Goal: Transaction & Acquisition: Purchase product/service

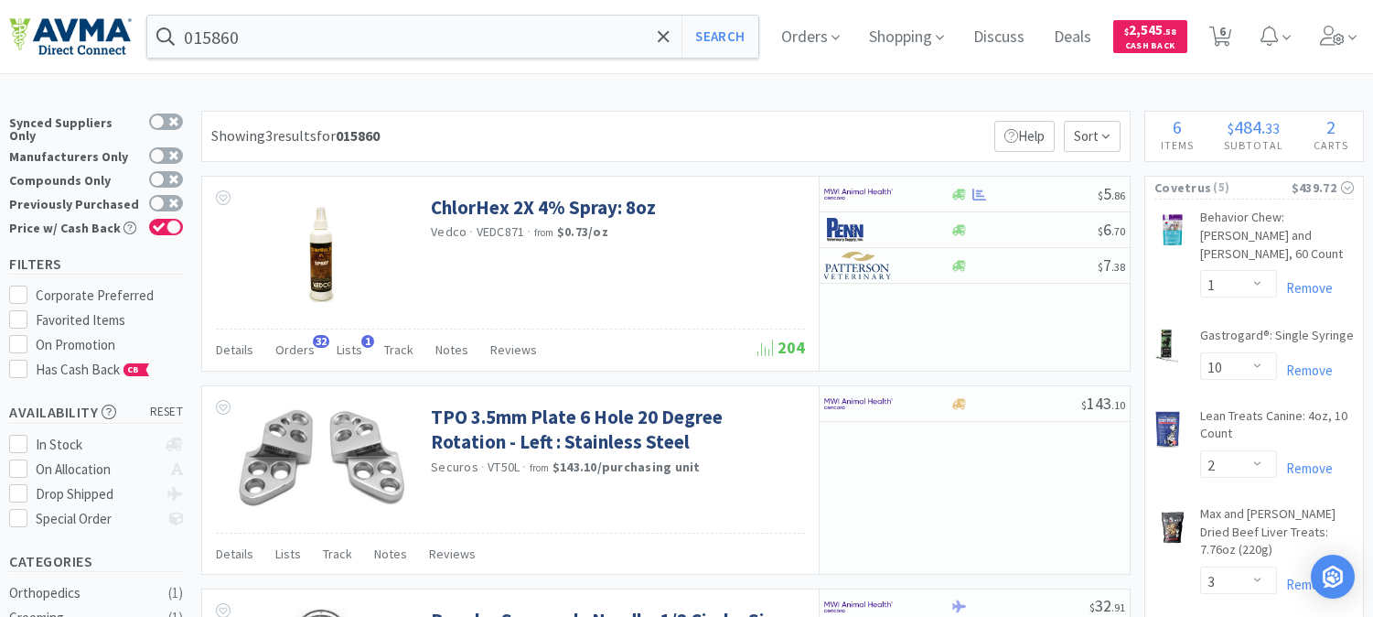
select select "1"
select select "10"
select select "2"
select select "3"
select select "1"
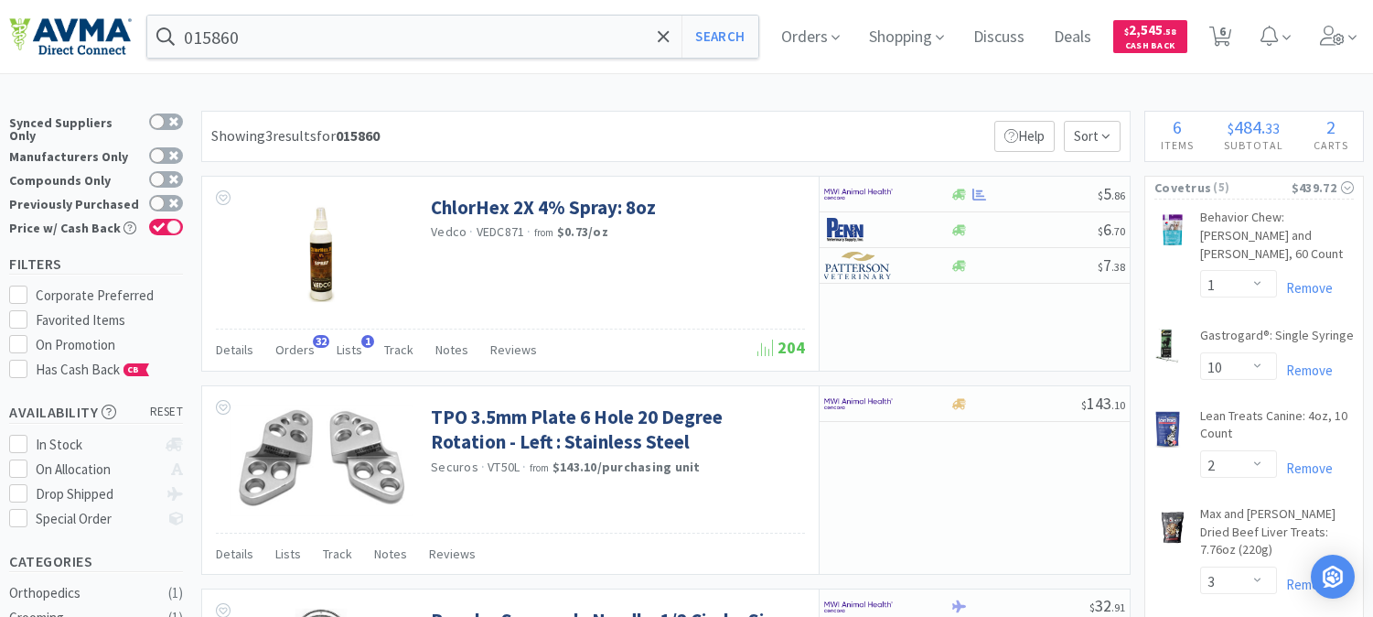
select select "1"
click at [259, 48] on input "015860" at bounding box center [452, 37] width 611 height 42
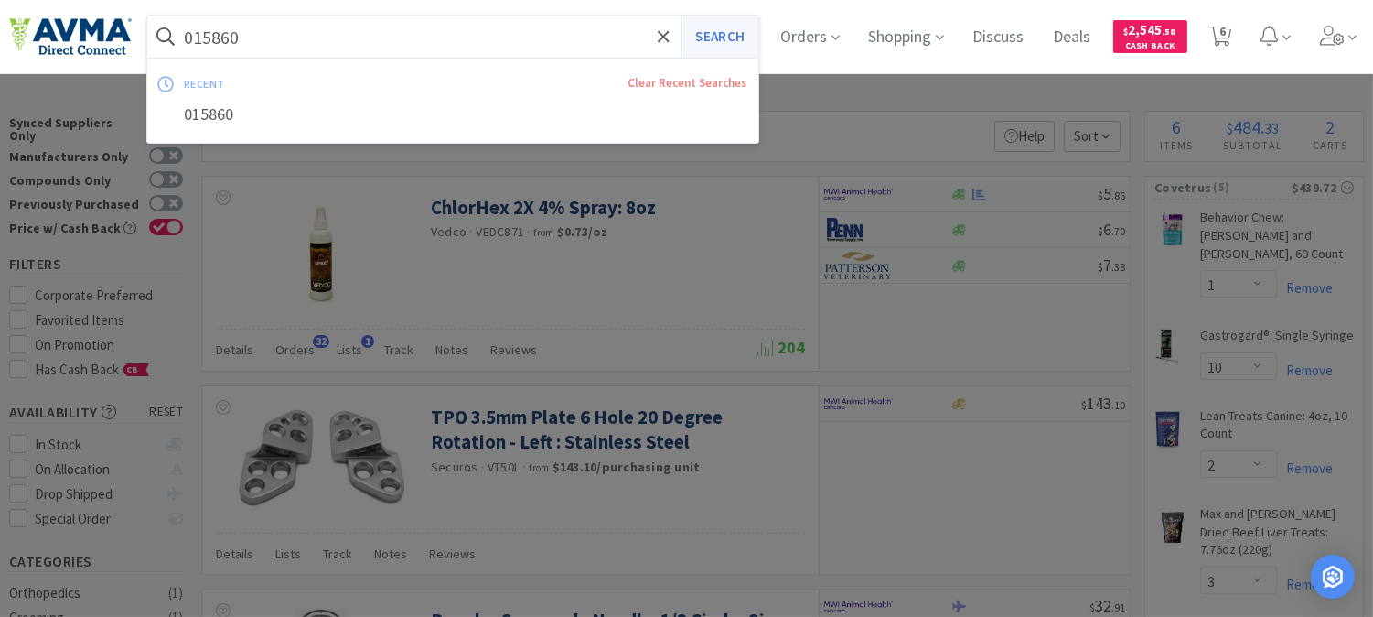
click at [744, 22] on button "Search" at bounding box center [720, 37] width 76 height 42
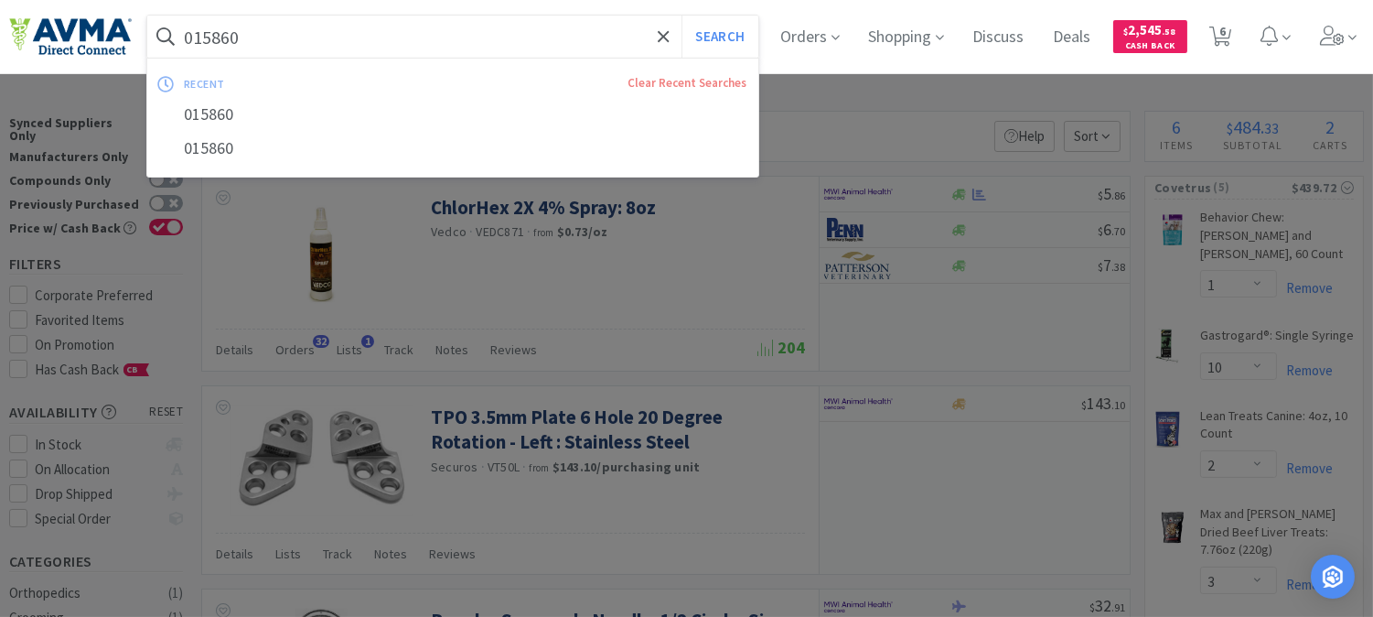
click at [299, 31] on input "015860" at bounding box center [452, 37] width 611 height 42
paste input "7806755"
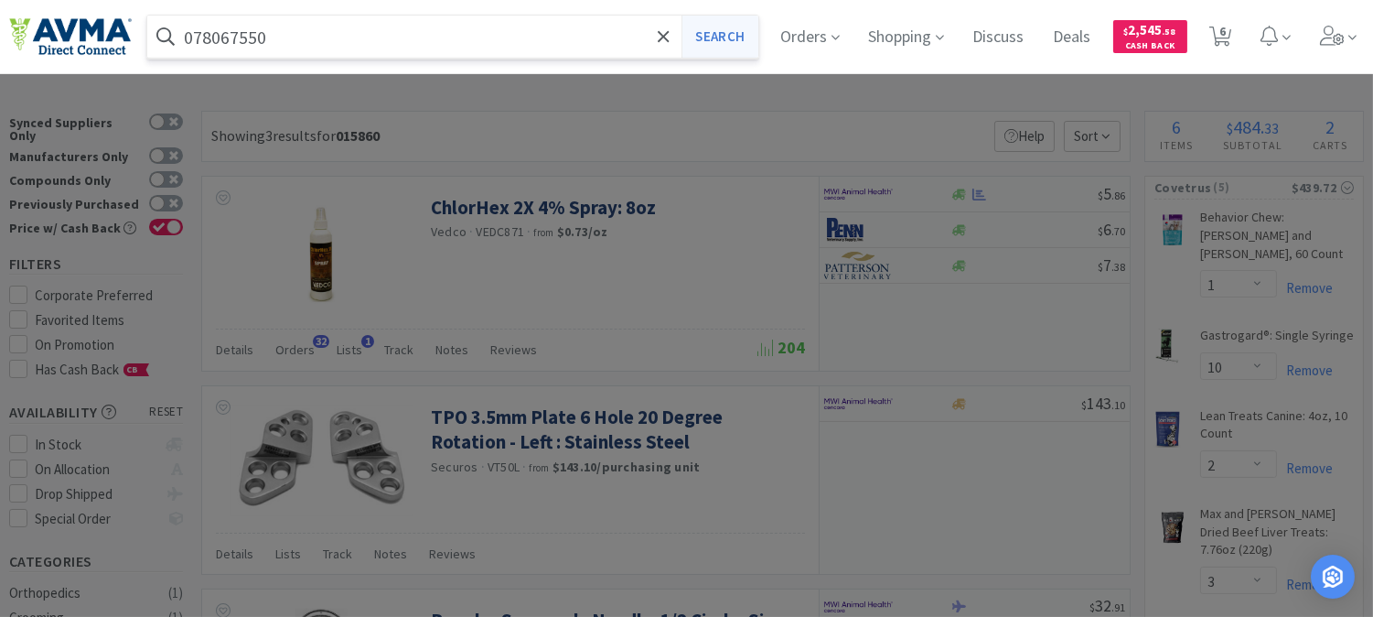
type input "078067550"
click at [712, 32] on button "Search" at bounding box center [720, 37] width 76 height 42
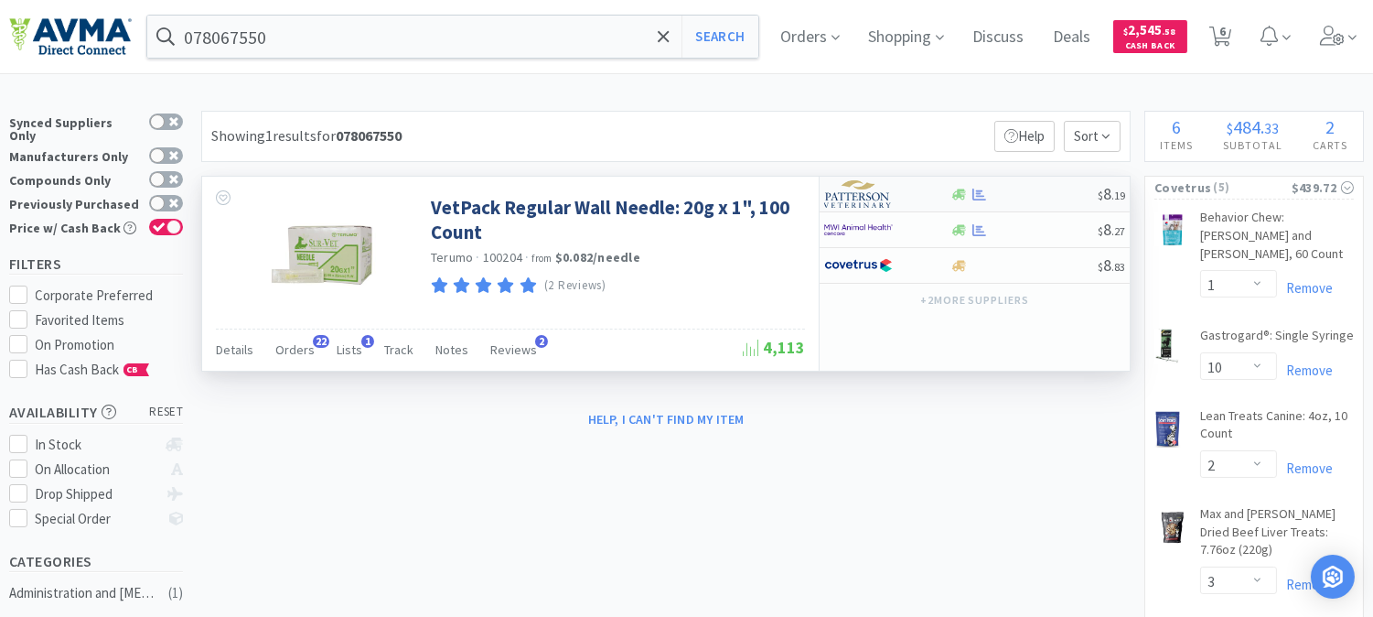
click at [876, 207] on img at bounding box center [858, 193] width 69 height 27
select select "1"
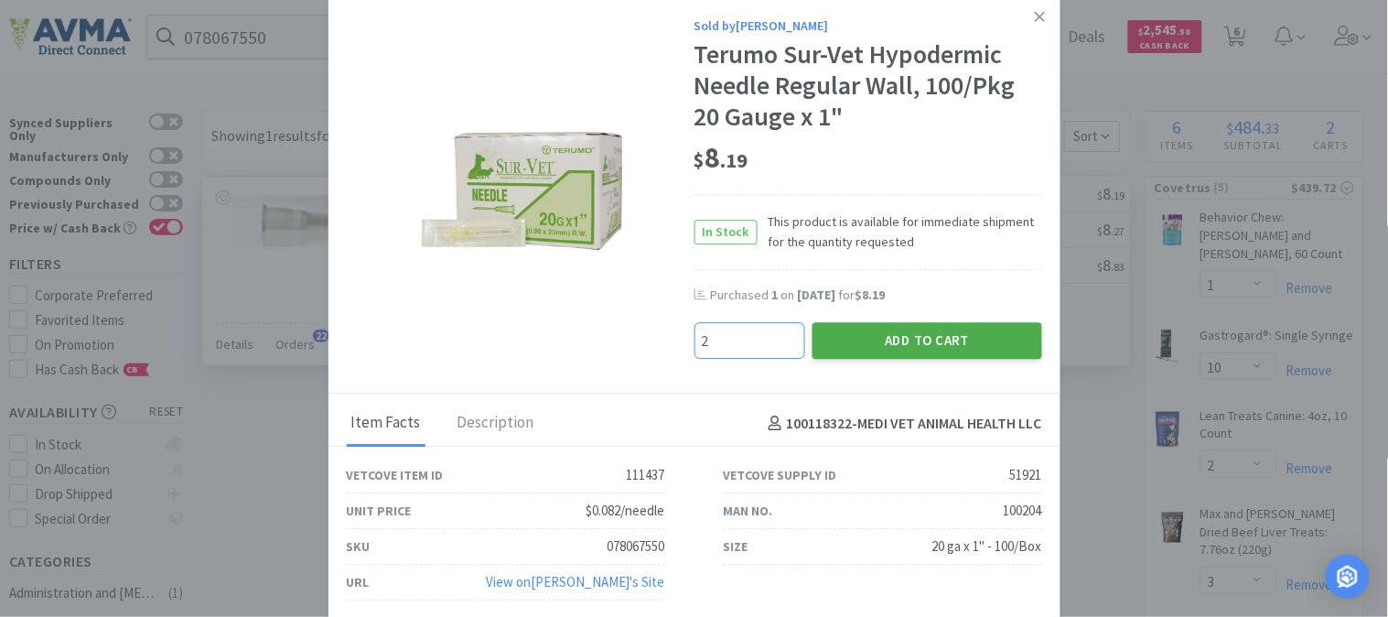
type input "2"
click at [928, 339] on button "Add to Cart" at bounding box center [927, 340] width 230 height 37
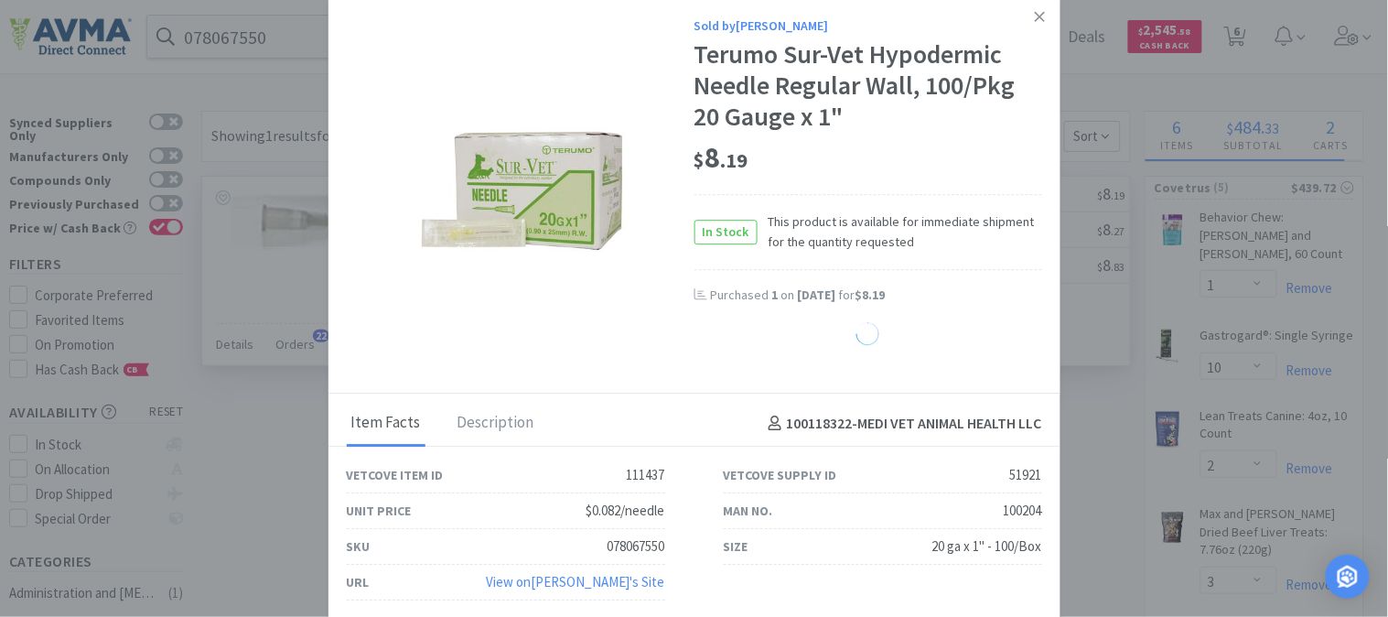
select select "2"
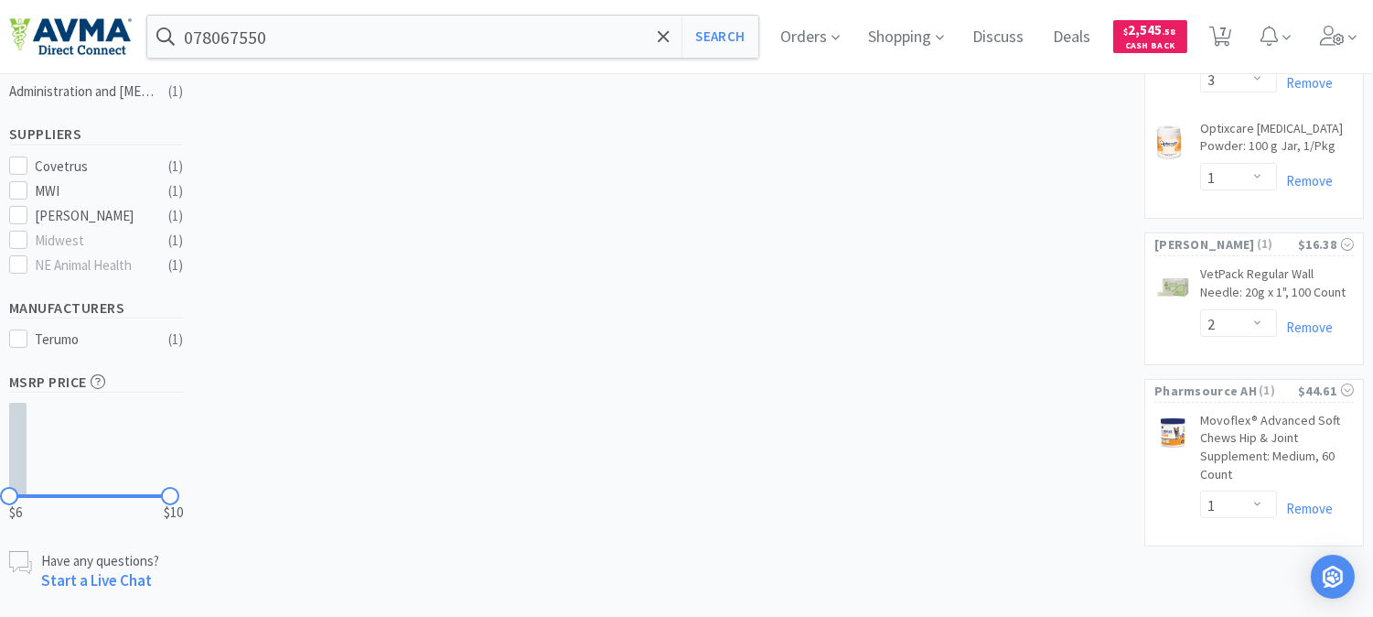
scroll to position [508, 0]
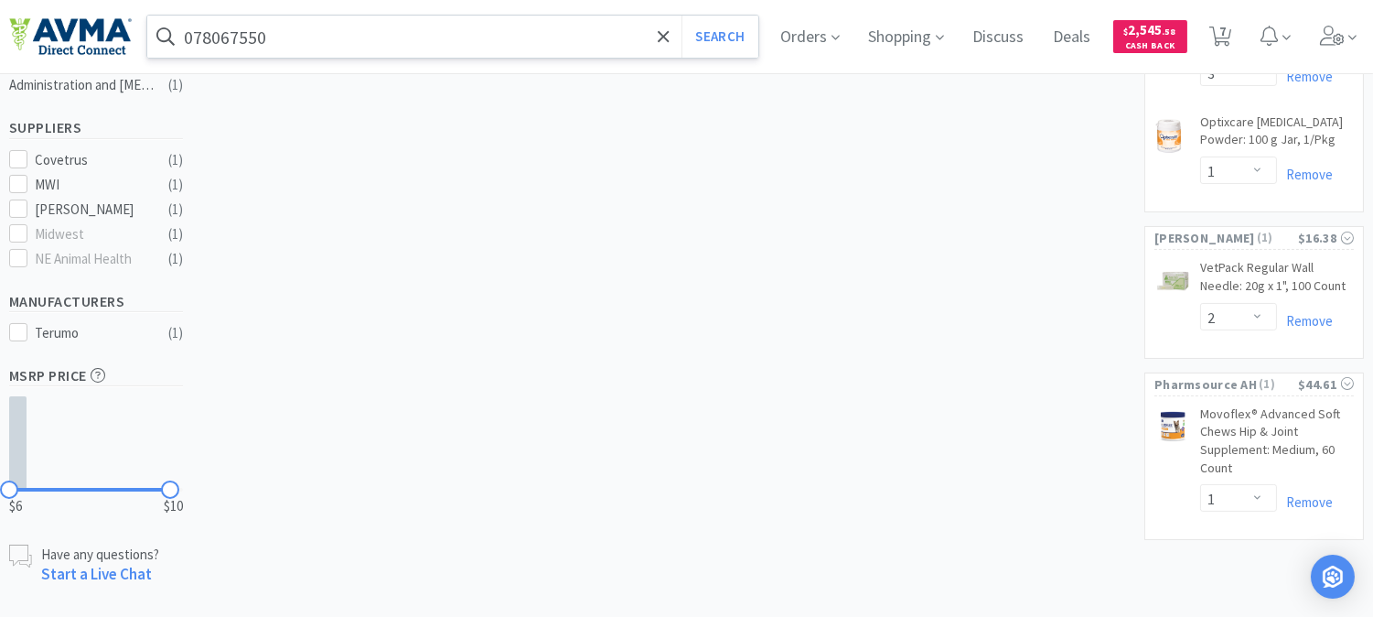
click at [403, 46] on input "078067550" at bounding box center [452, 37] width 611 height 42
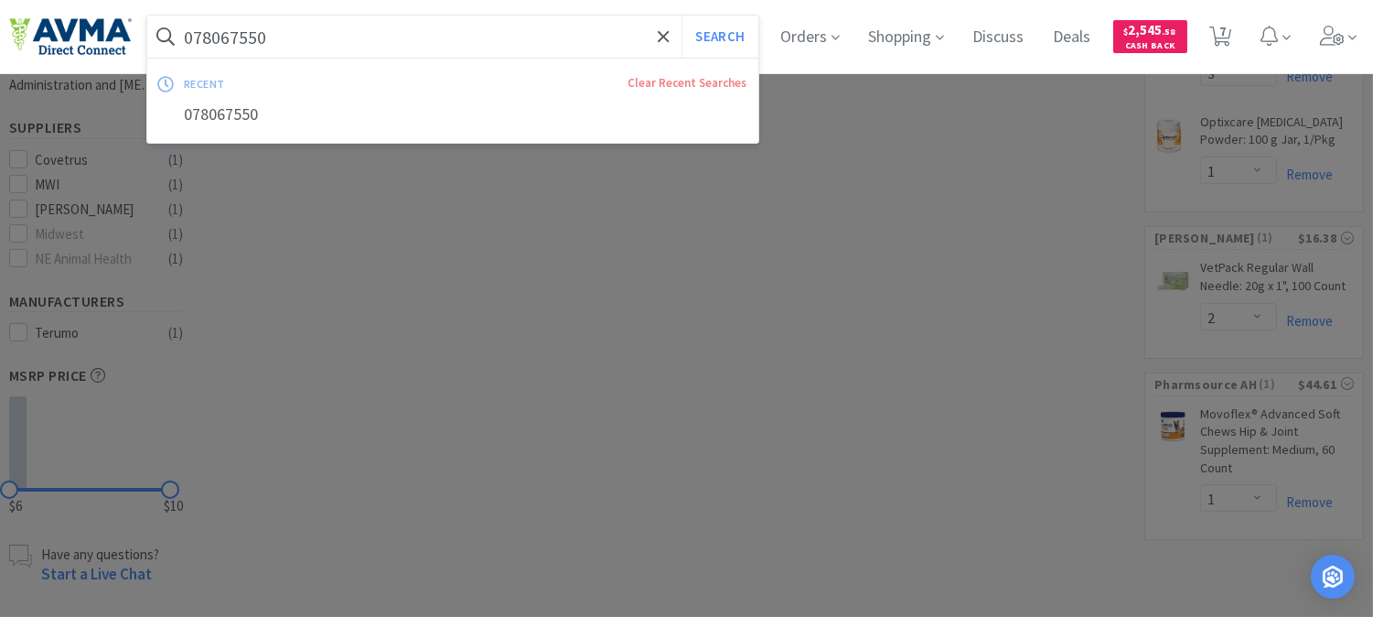
paste input "934205"
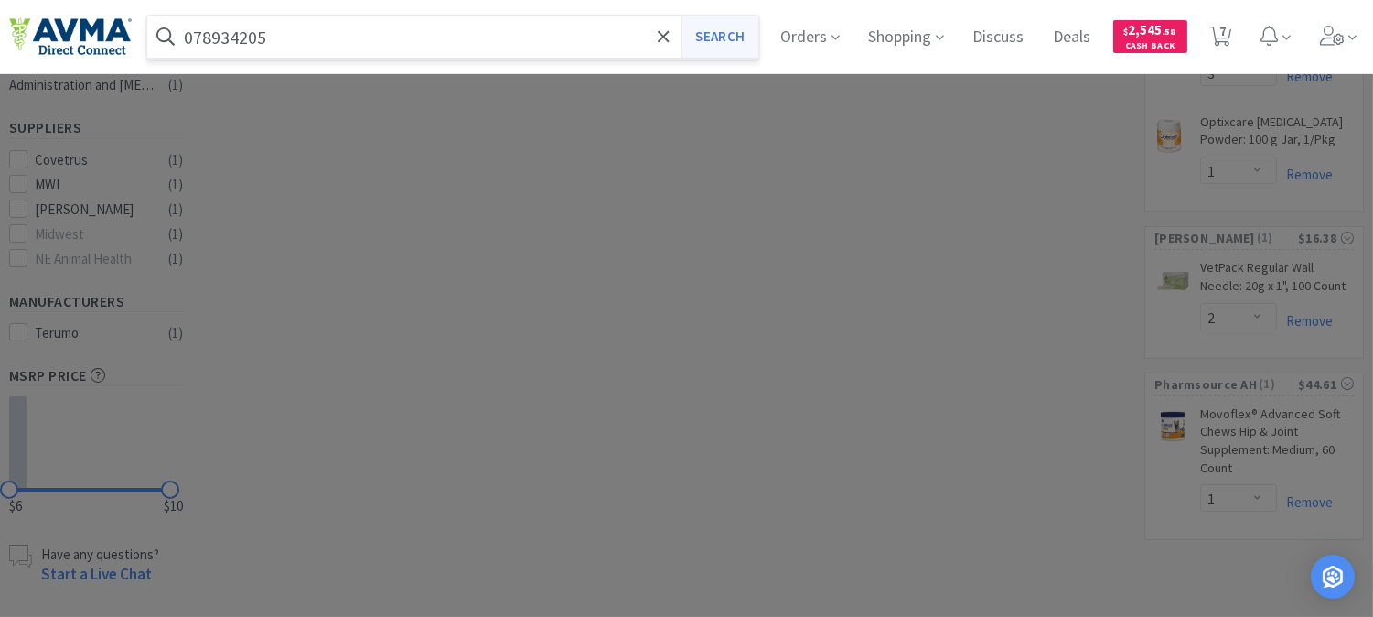
click at [710, 41] on button "Search" at bounding box center [720, 37] width 76 height 42
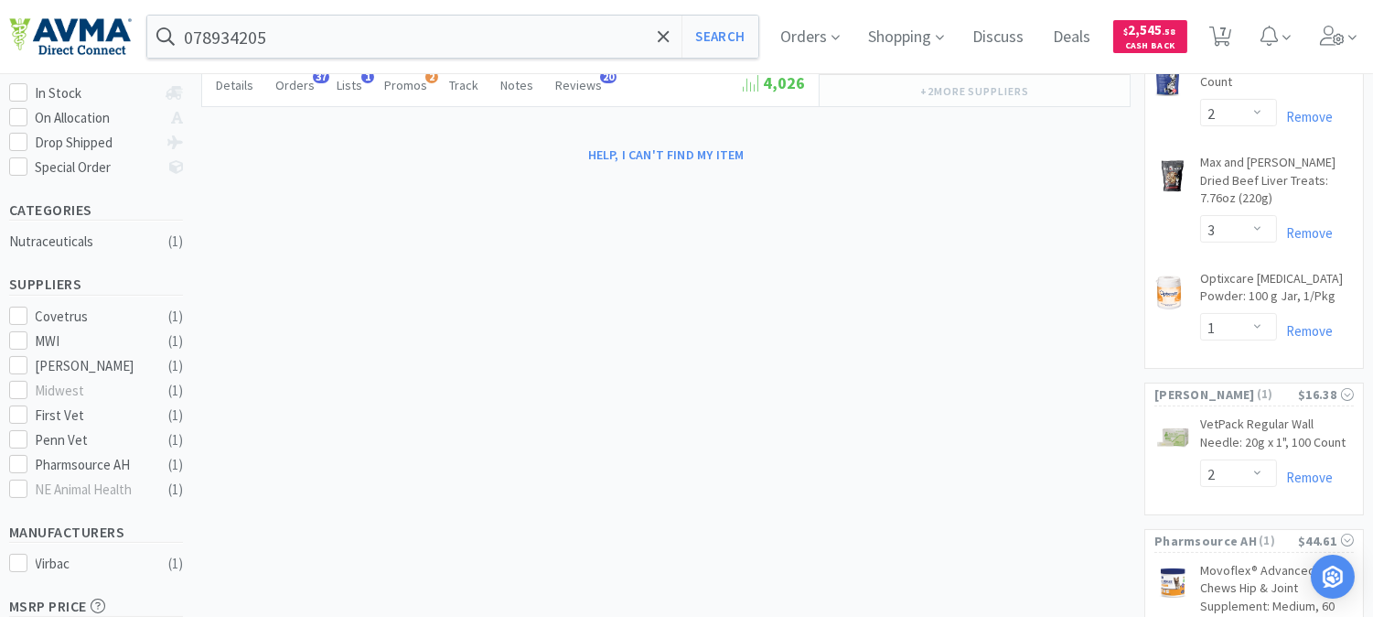
scroll to position [296, 0]
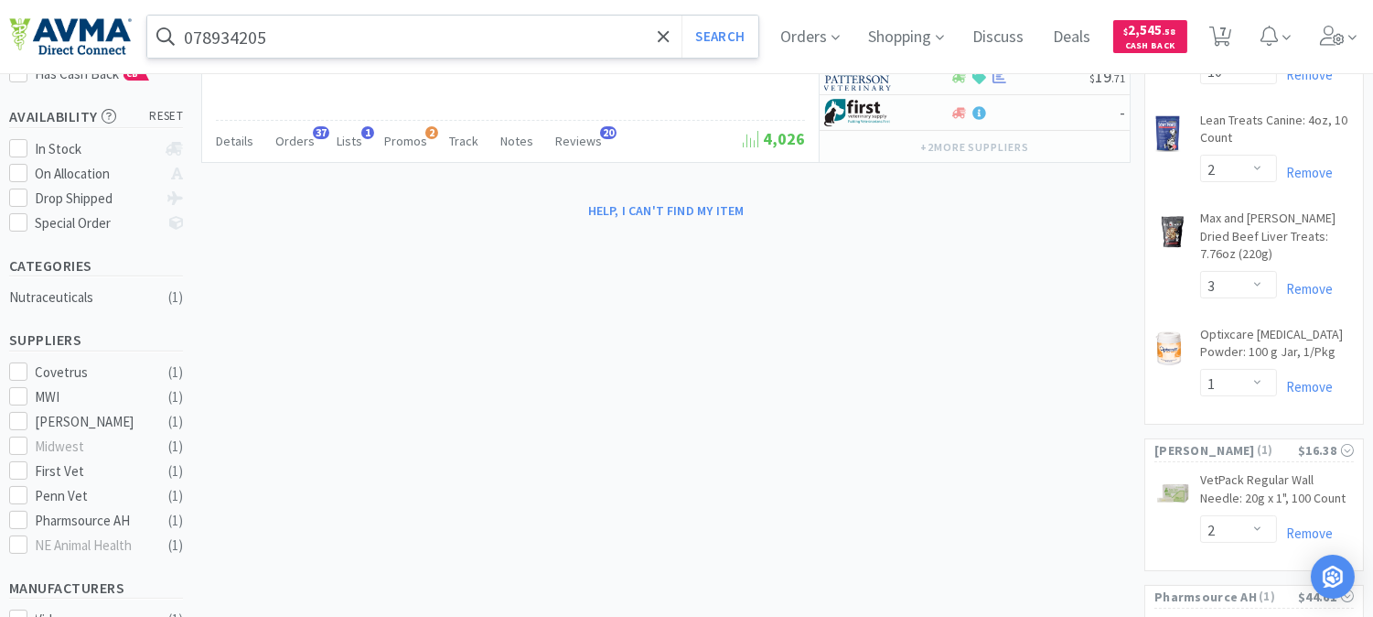
click at [307, 32] on input "078934205" at bounding box center [452, 37] width 611 height 42
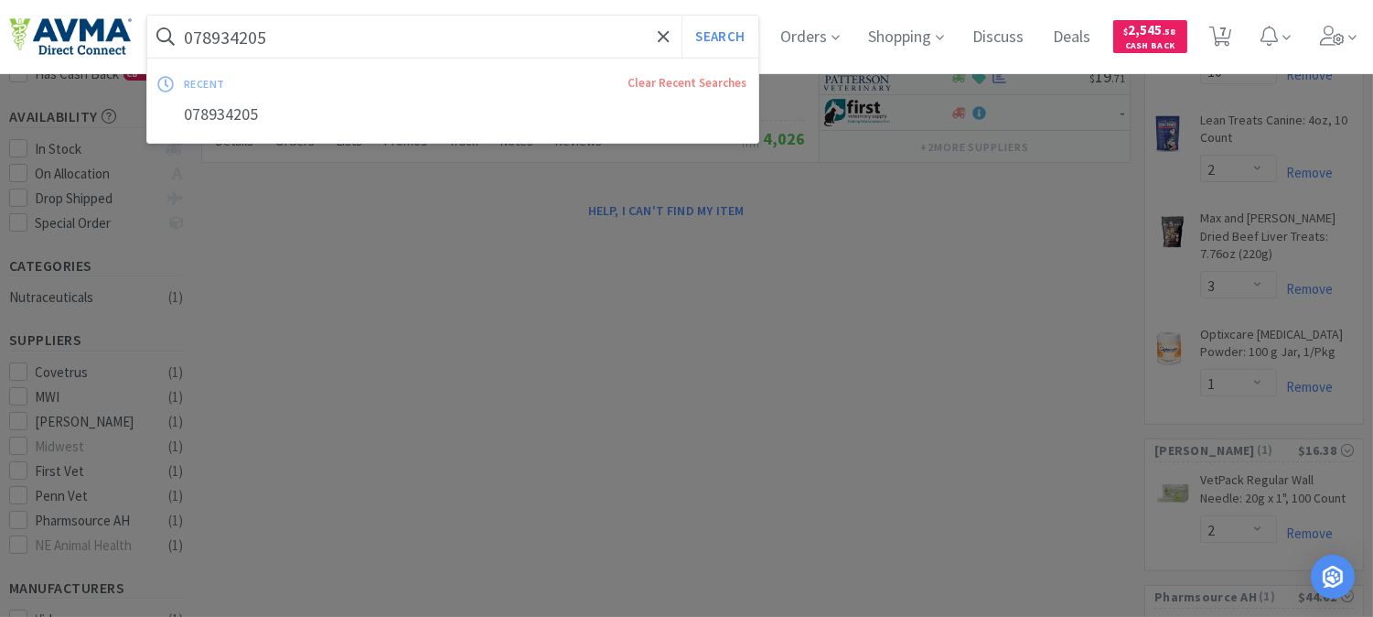
paste input "06245"
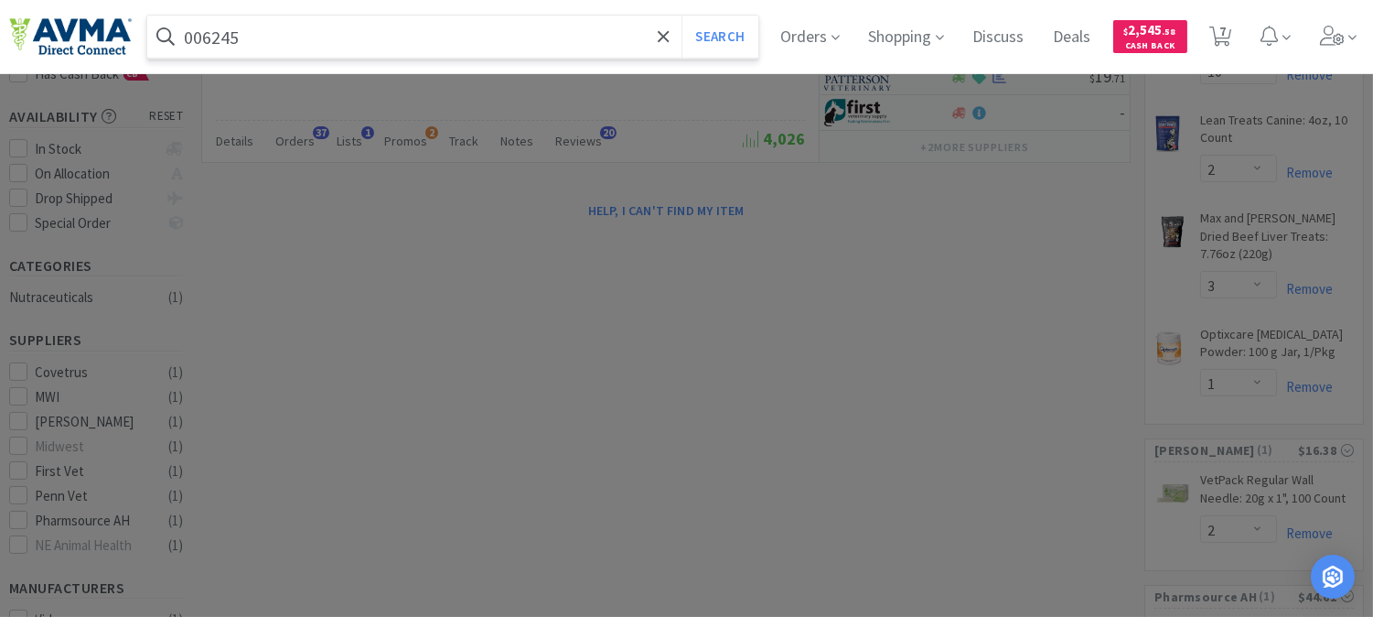
type input "006245"
click at [682, 16] on button "Search" at bounding box center [720, 37] width 76 height 42
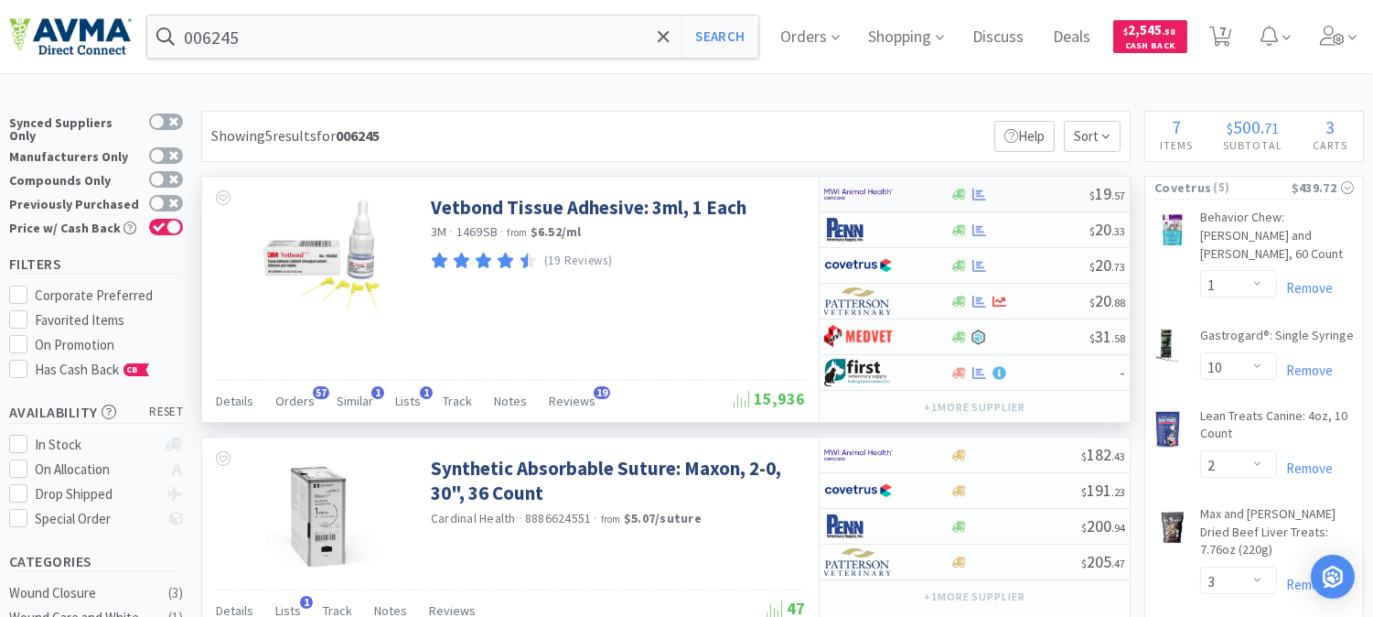
click at [828, 185] on img at bounding box center [858, 193] width 69 height 27
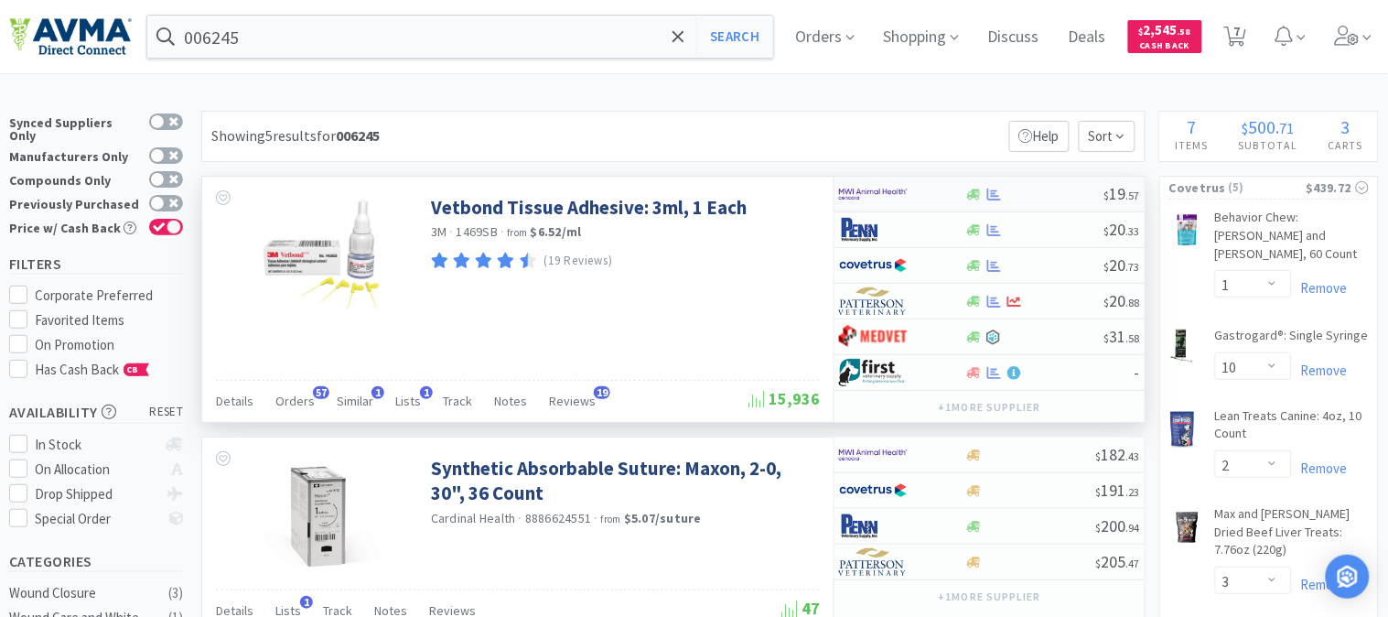
select select "1"
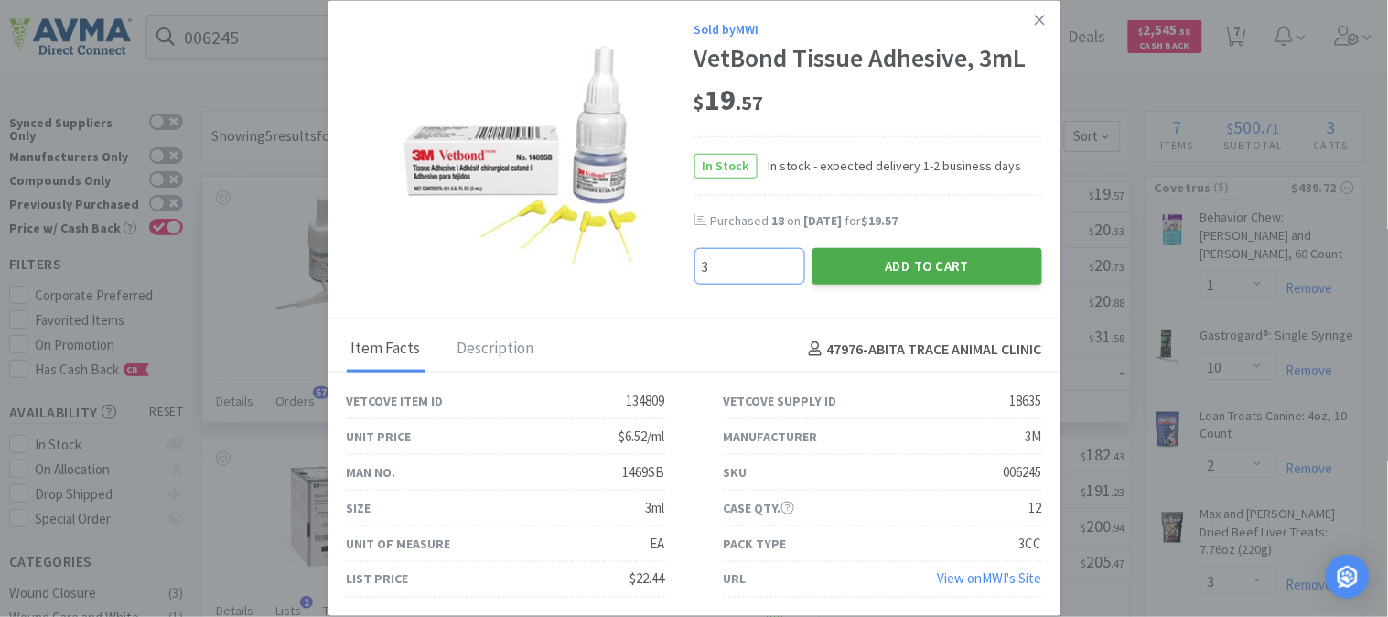
type input "3"
drag, startPoint x: 1000, startPoint y: 263, endPoint x: 1172, endPoint y: 262, distance: 172.0
click at [1000, 263] on button "Add to Cart" at bounding box center [927, 266] width 230 height 37
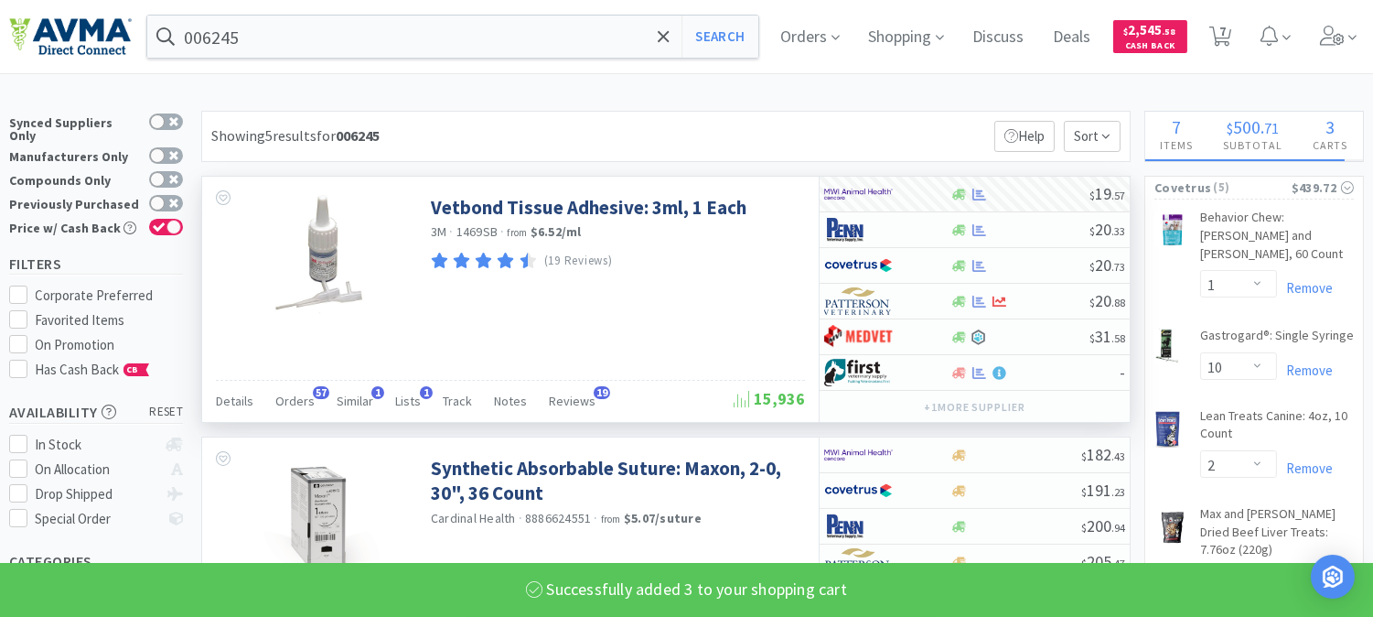
select select "3"
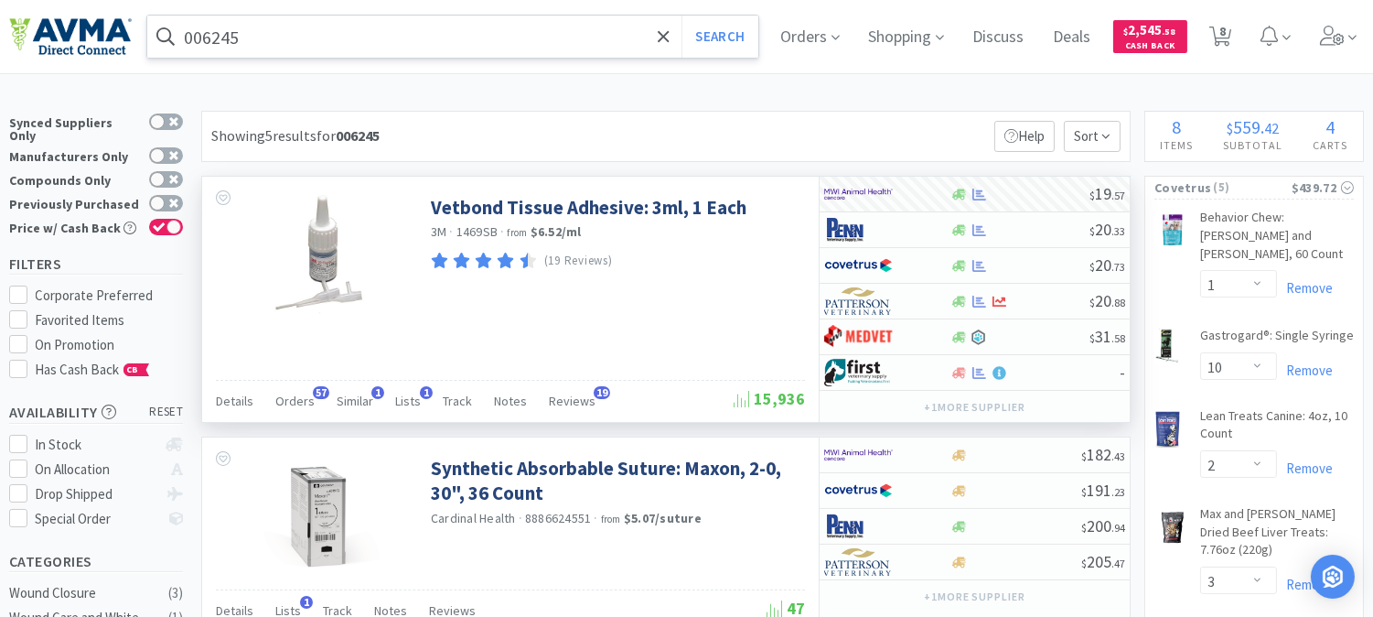
click at [242, 41] on input "006245" at bounding box center [452, 37] width 611 height 42
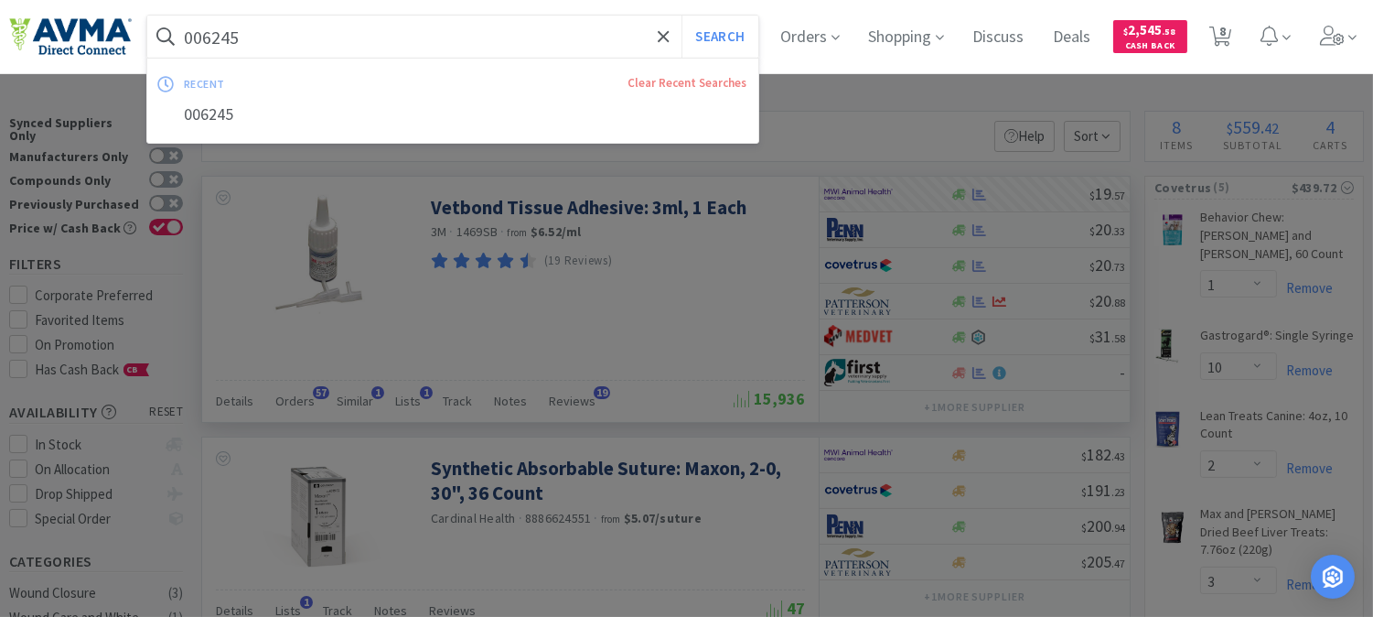
paste input "20857"
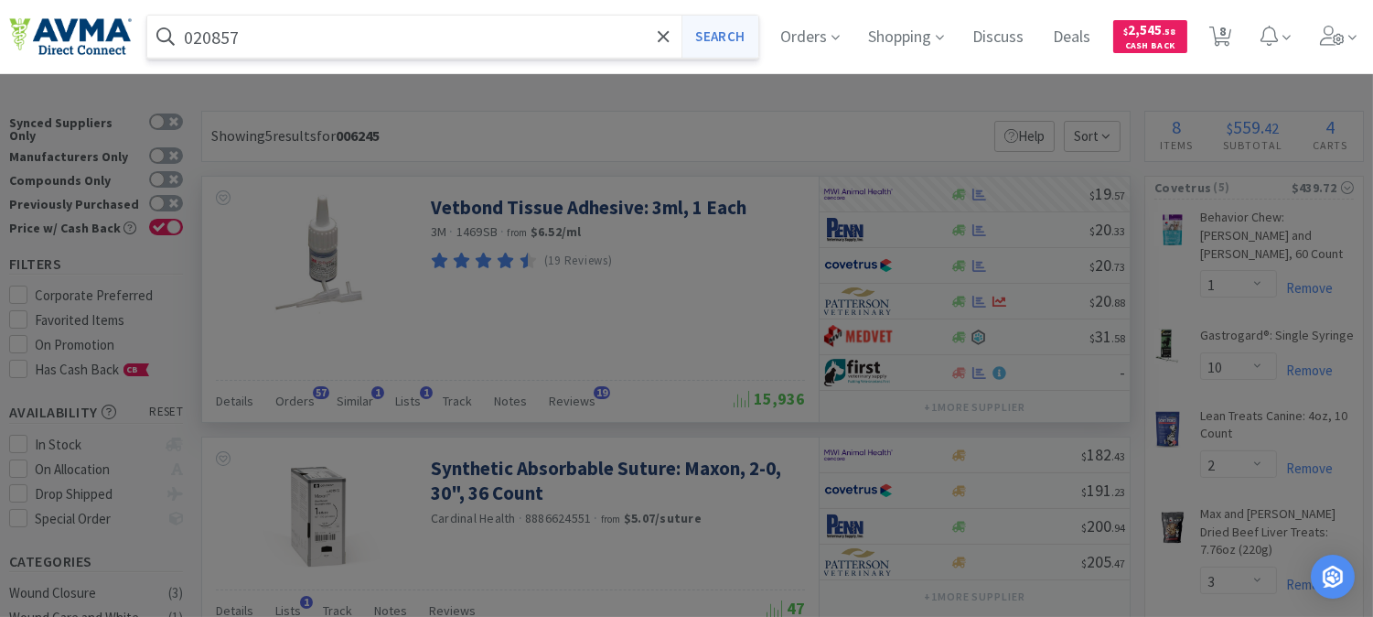
type input "020857"
click at [712, 31] on button "Search" at bounding box center [720, 37] width 76 height 42
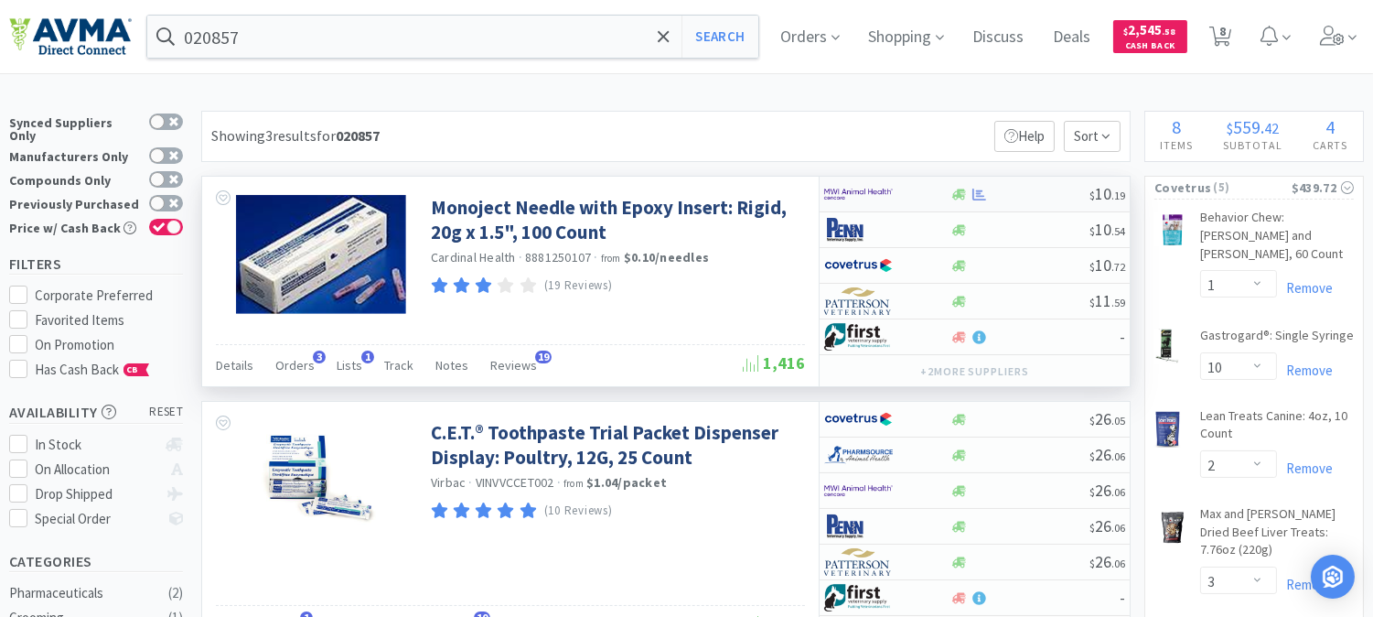
click at [852, 197] on img at bounding box center [858, 193] width 69 height 27
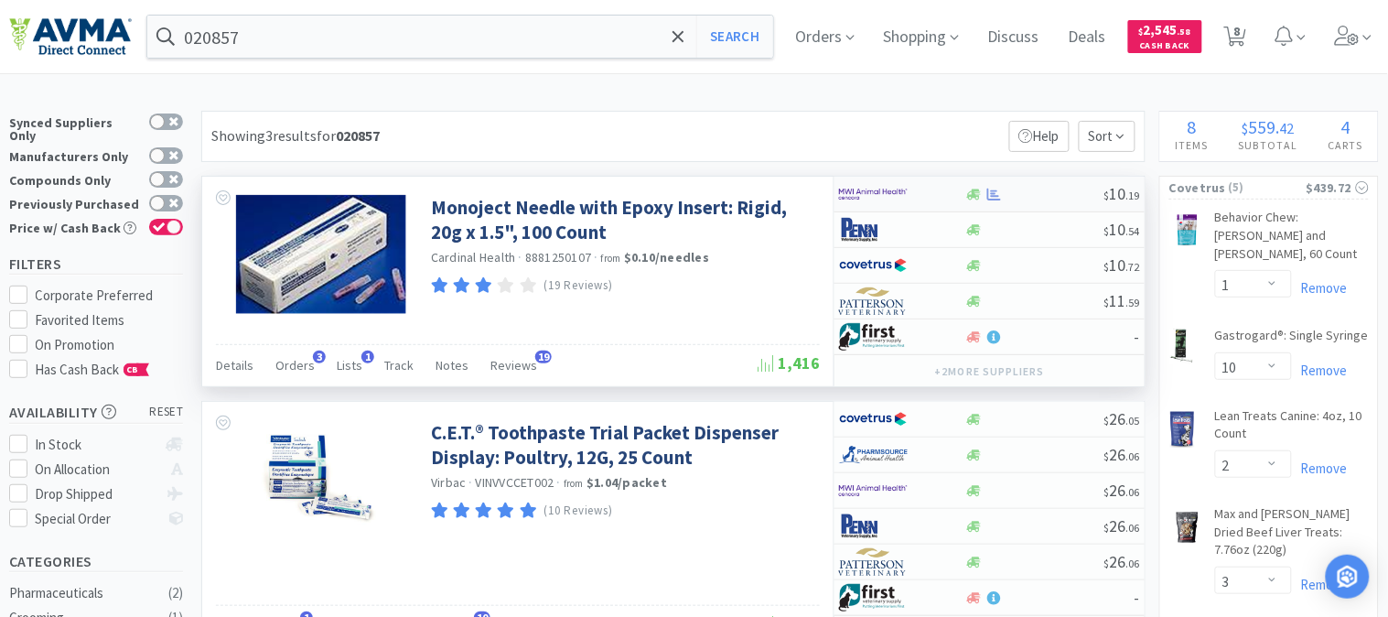
select select "1"
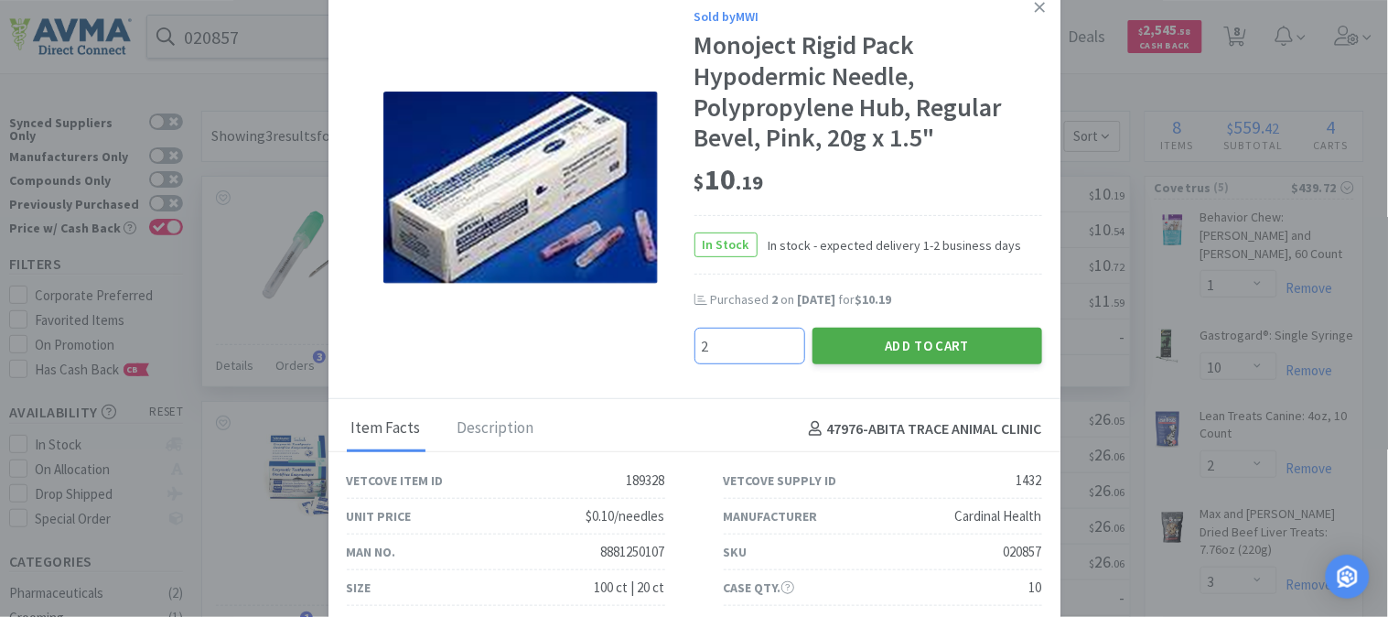
type input "2"
click at [908, 345] on button "Add to Cart" at bounding box center [927, 346] width 230 height 37
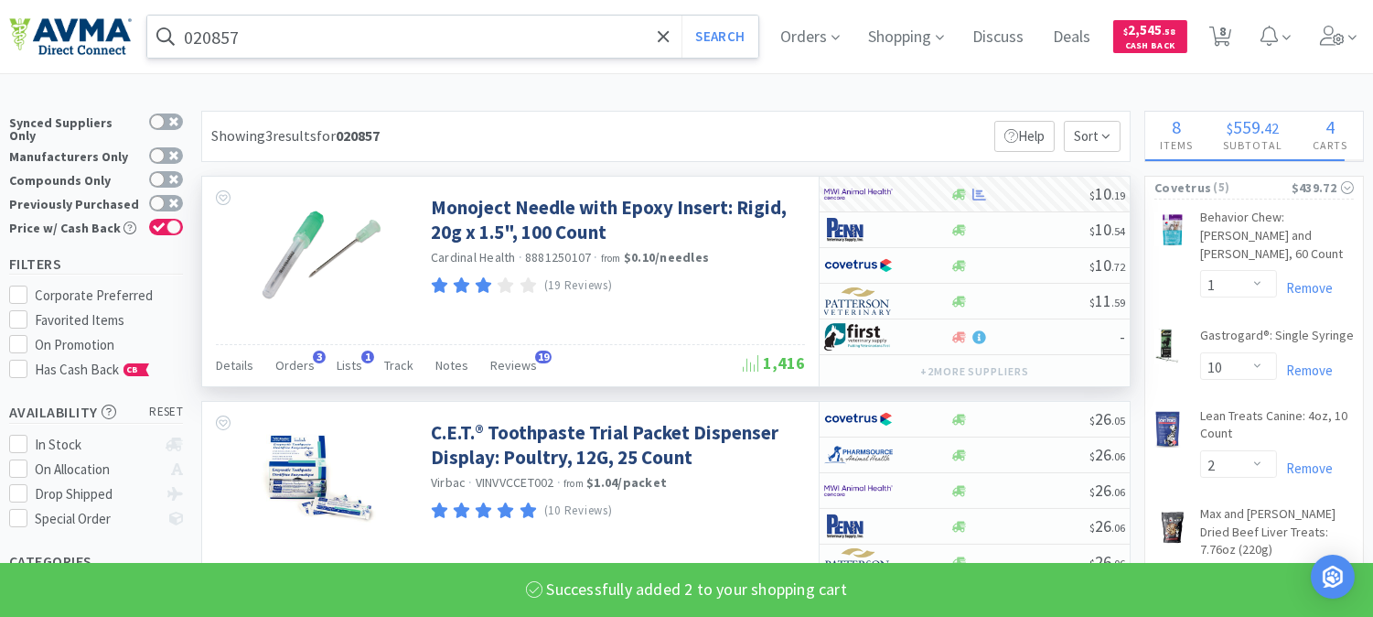
select select "2"
select select "3"
click at [201, 38] on input "020857" at bounding box center [452, 37] width 611 height 42
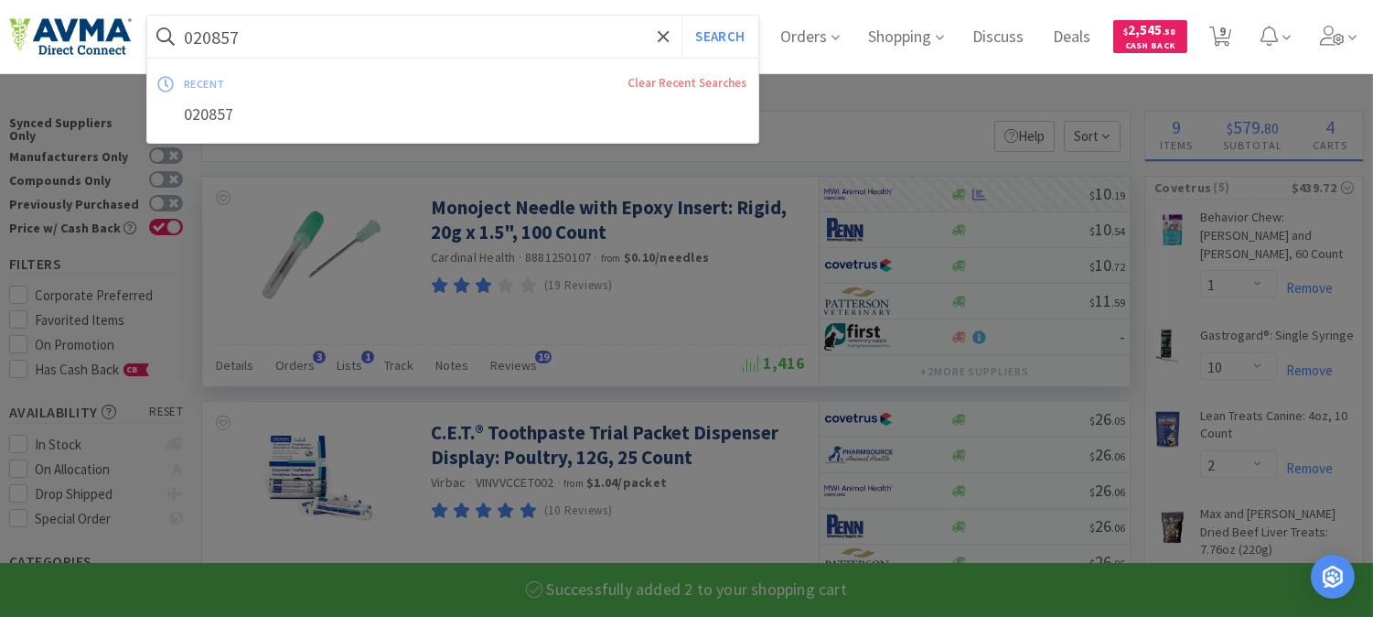
paste input "34195"
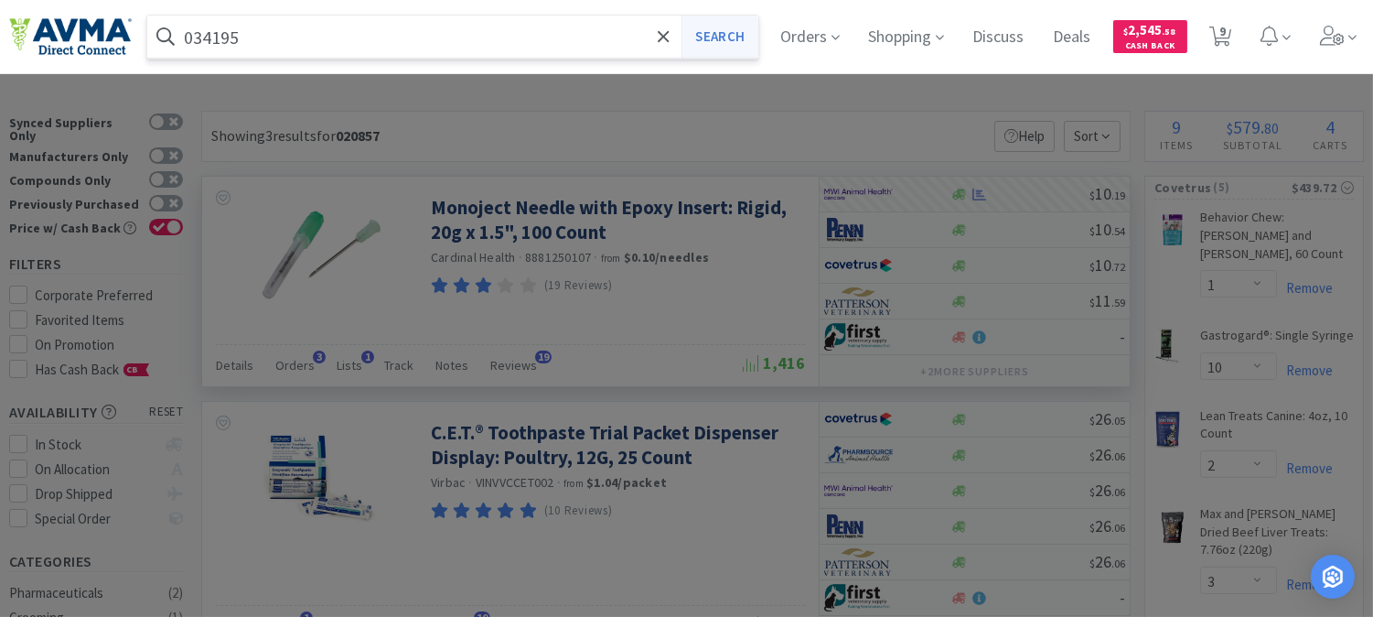
type input "034195"
click at [742, 40] on button "Search" at bounding box center [720, 37] width 76 height 42
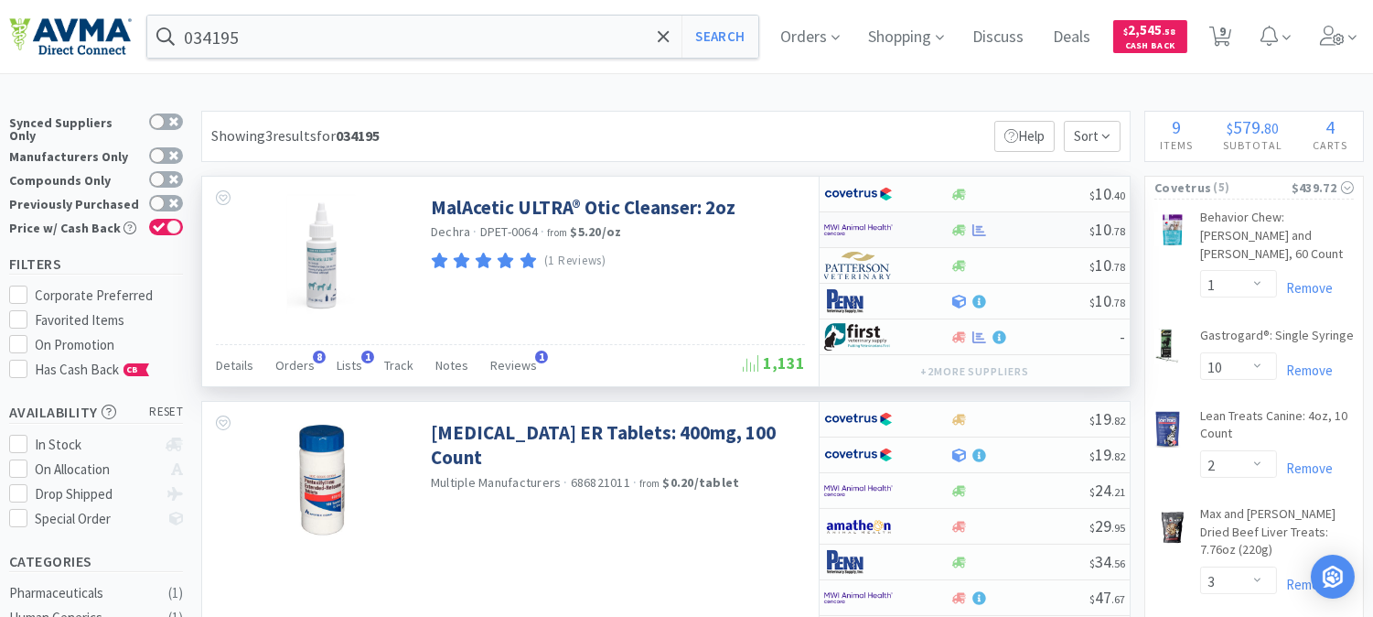
click at [851, 226] on img at bounding box center [858, 229] width 69 height 27
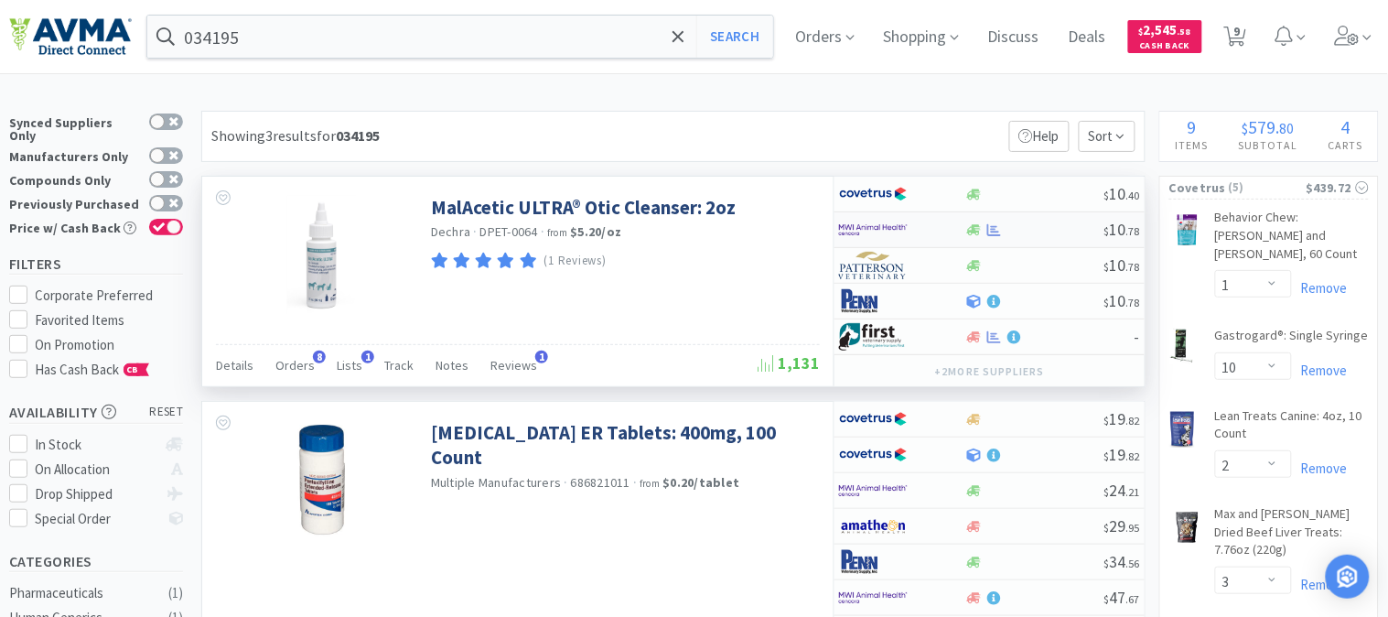
select select "1"
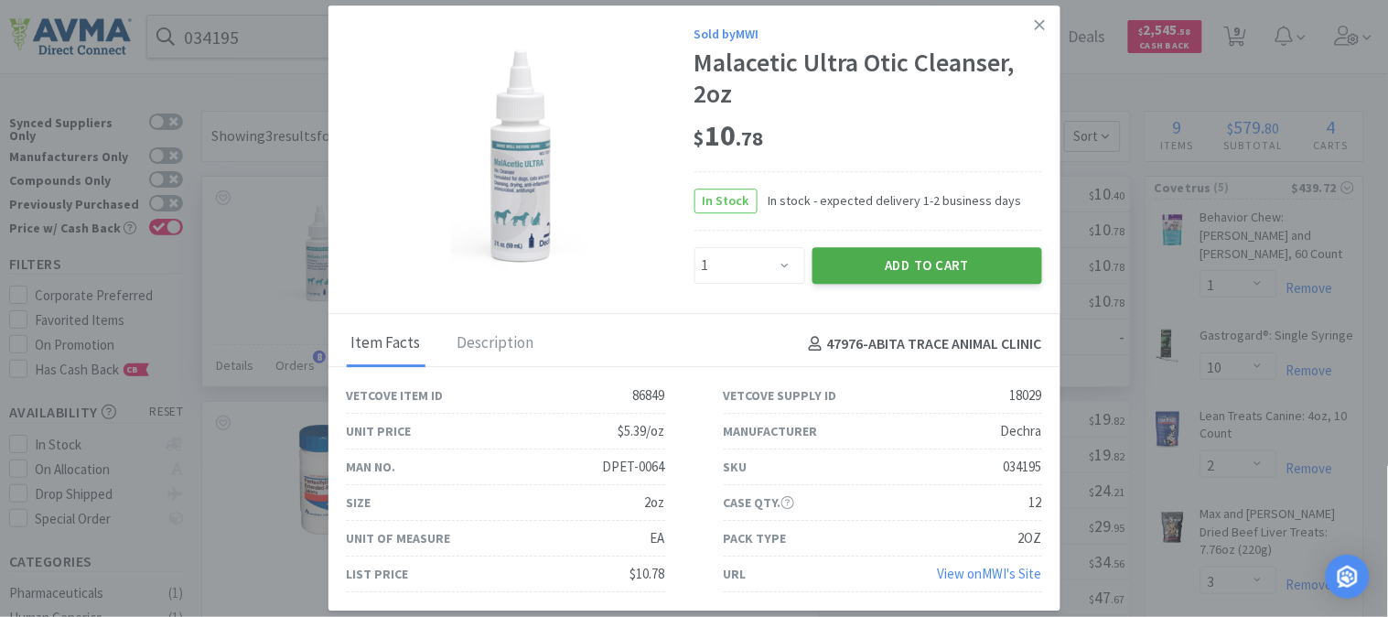
click at [892, 262] on button "Add to Cart" at bounding box center [927, 265] width 230 height 37
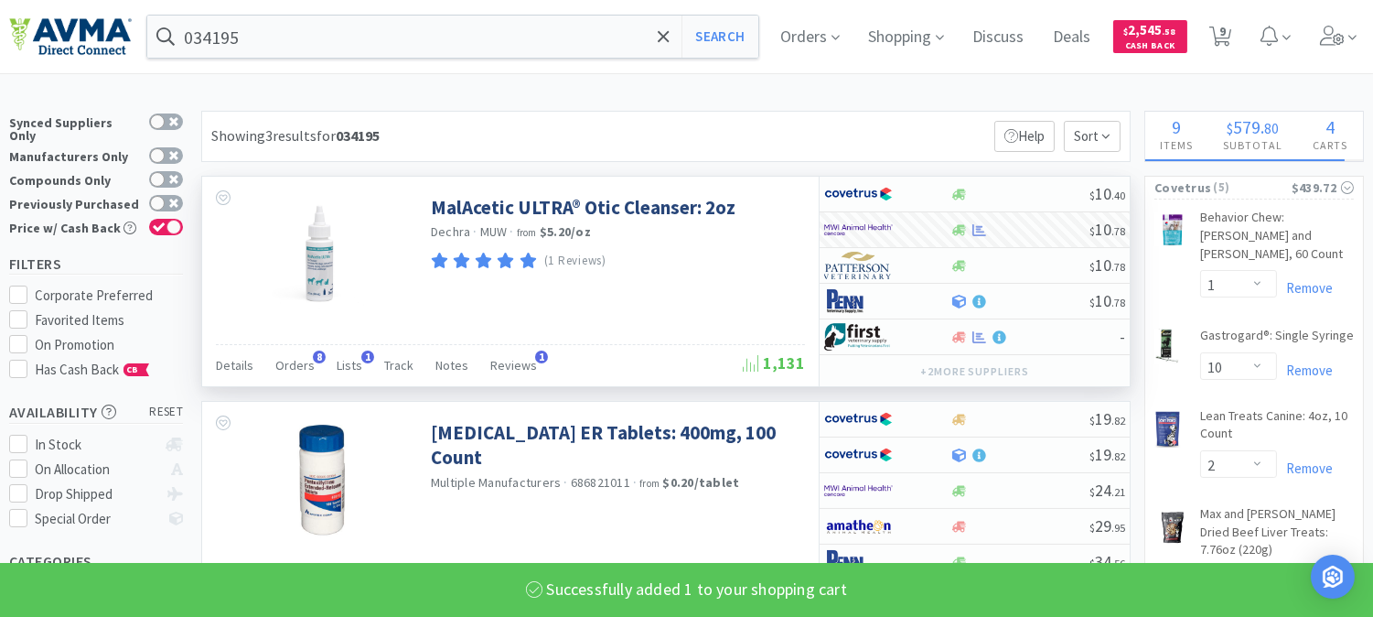
select select "1"
select select "2"
select select "3"
click at [273, 21] on input "034195" at bounding box center [452, 37] width 611 height 42
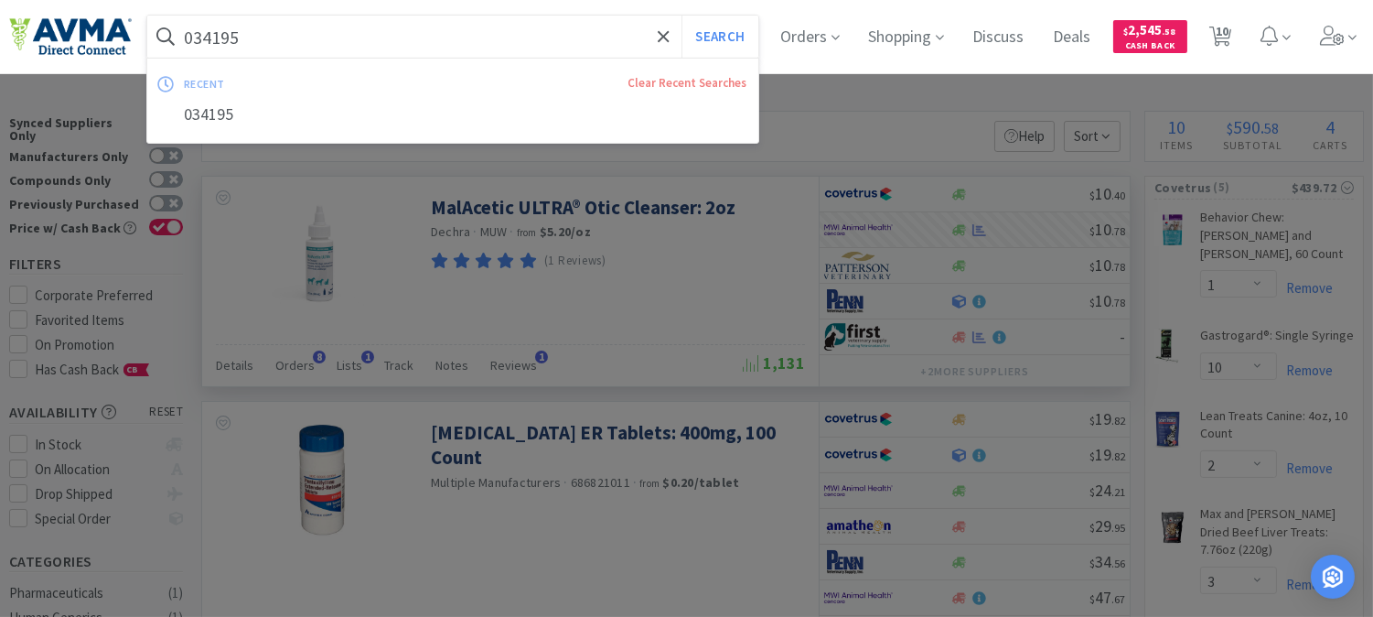
paste input "04357"
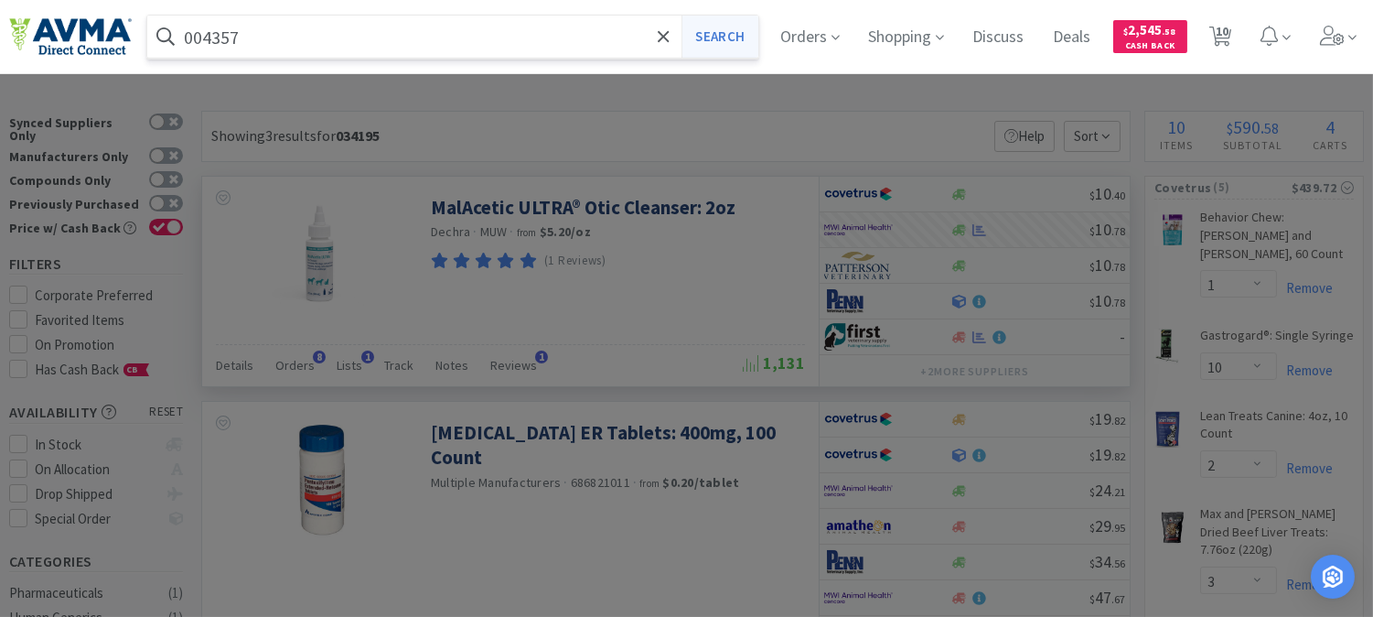
type input "004357"
click at [724, 29] on button "Search" at bounding box center [720, 37] width 76 height 42
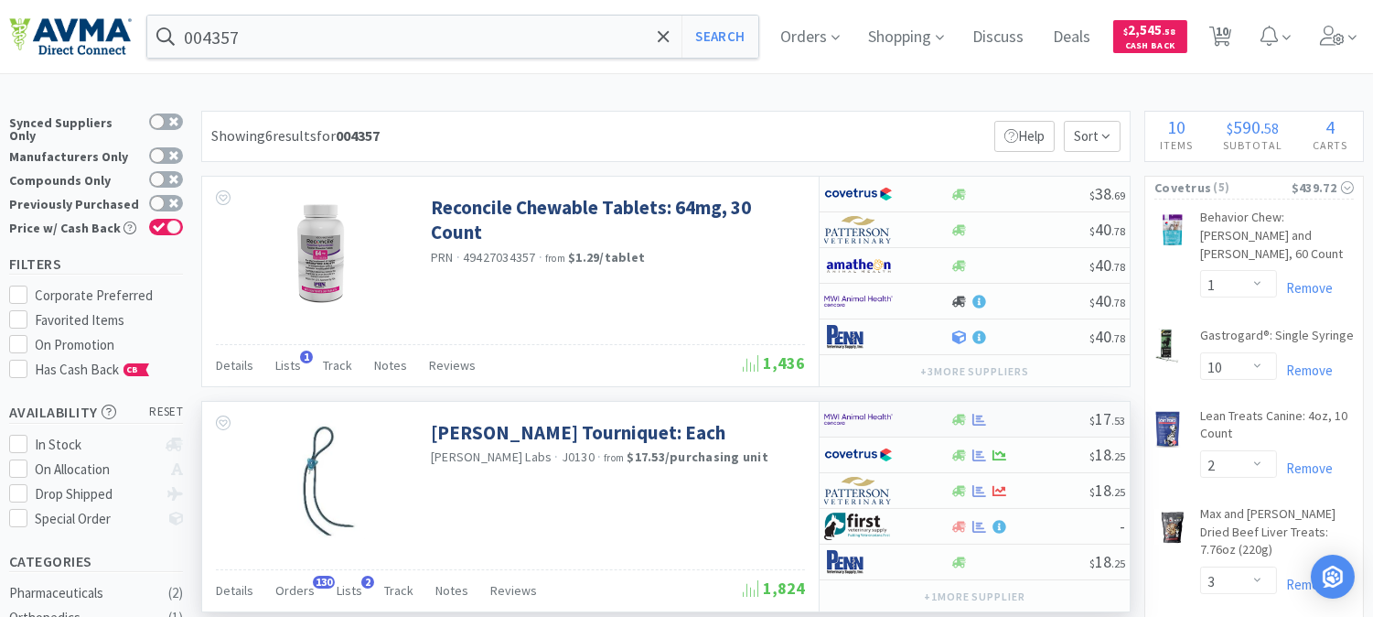
click at [864, 418] on img at bounding box center [858, 418] width 69 height 27
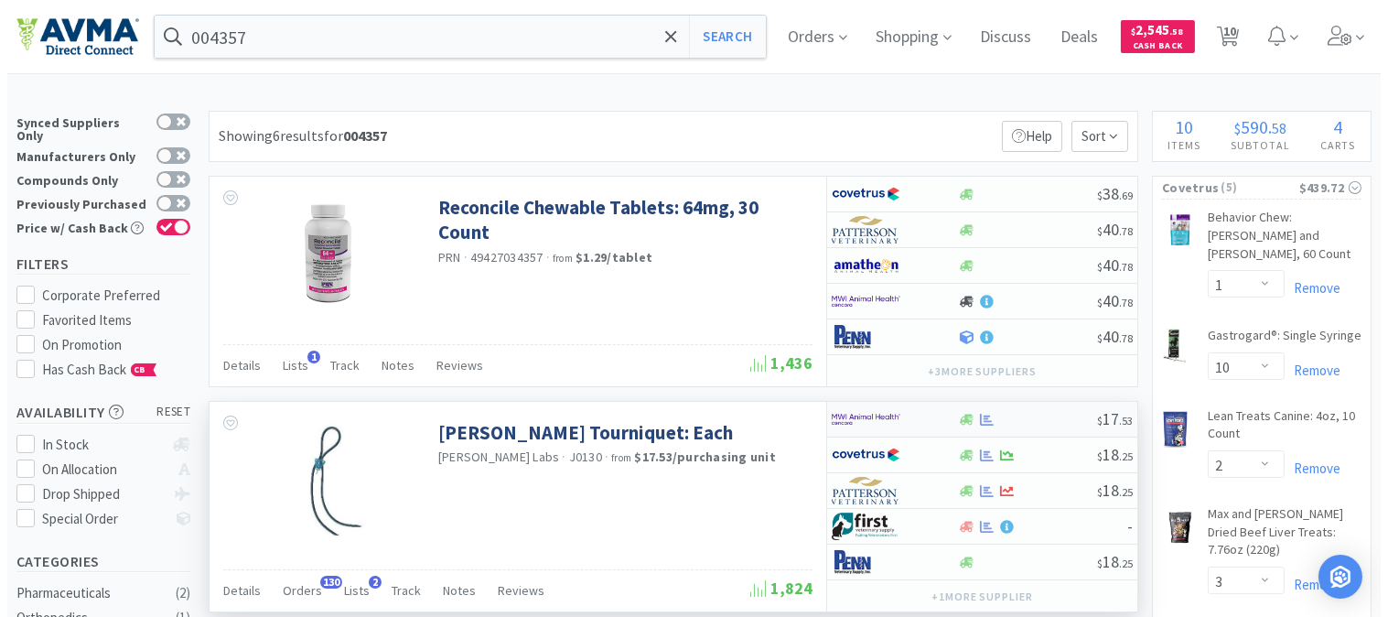
select select "2"
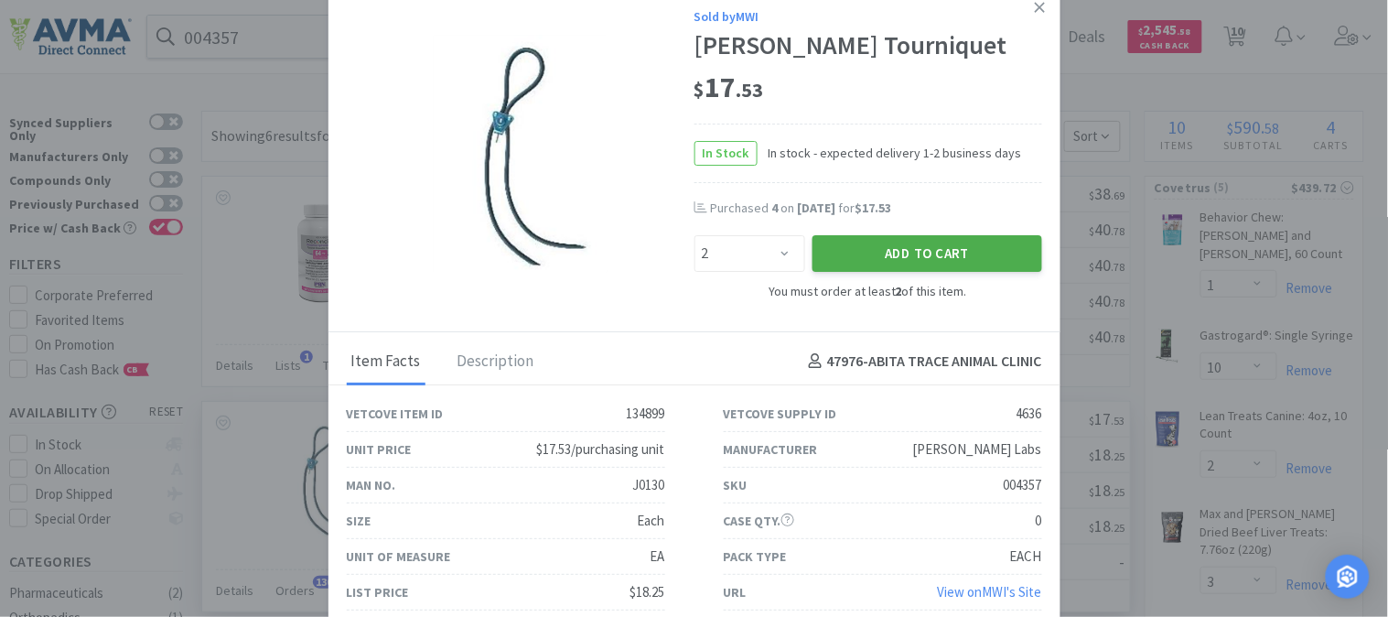
click at [940, 259] on button "Add to Cart" at bounding box center [927, 253] width 230 height 37
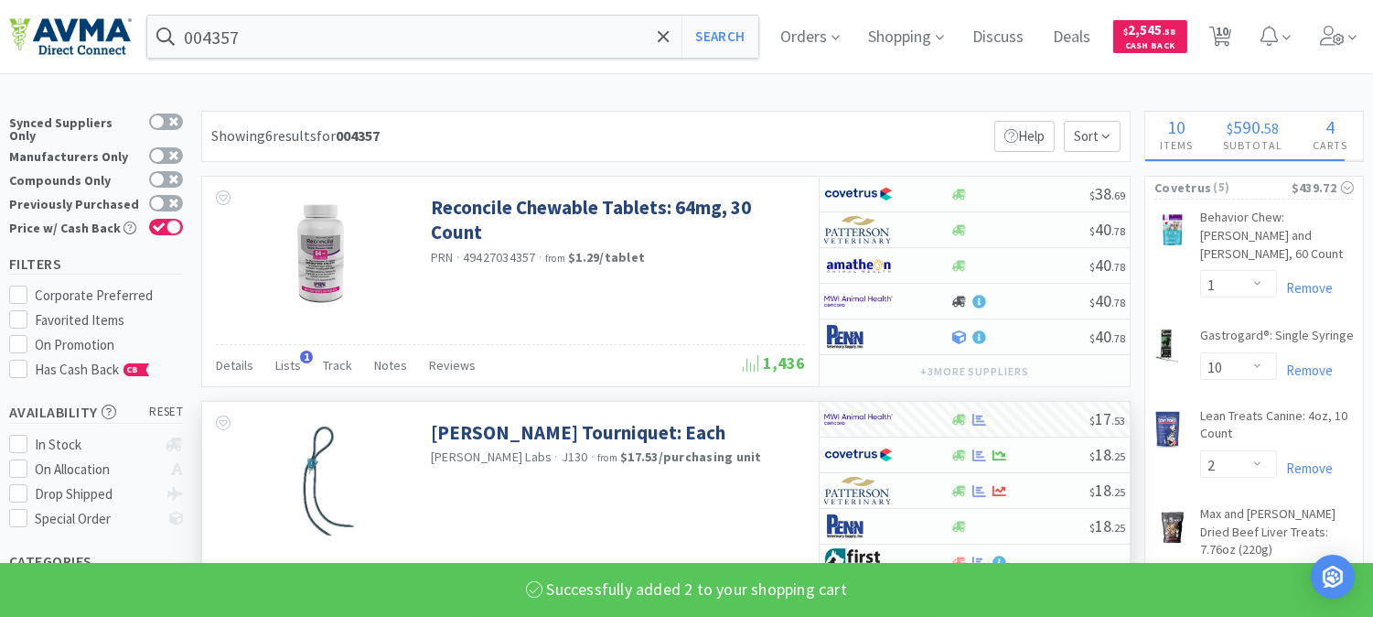
select select "2"
select select "3"
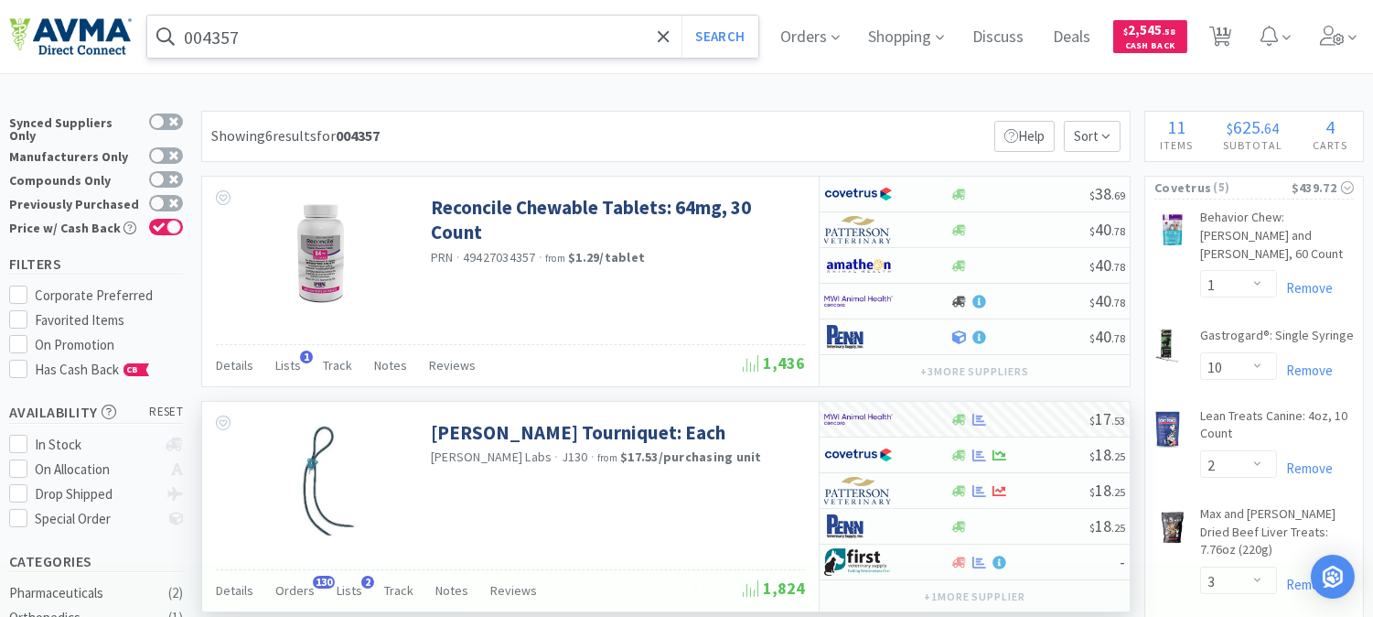
click at [287, 42] on input "004357" at bounding box center [452, 37] width 611 height 42
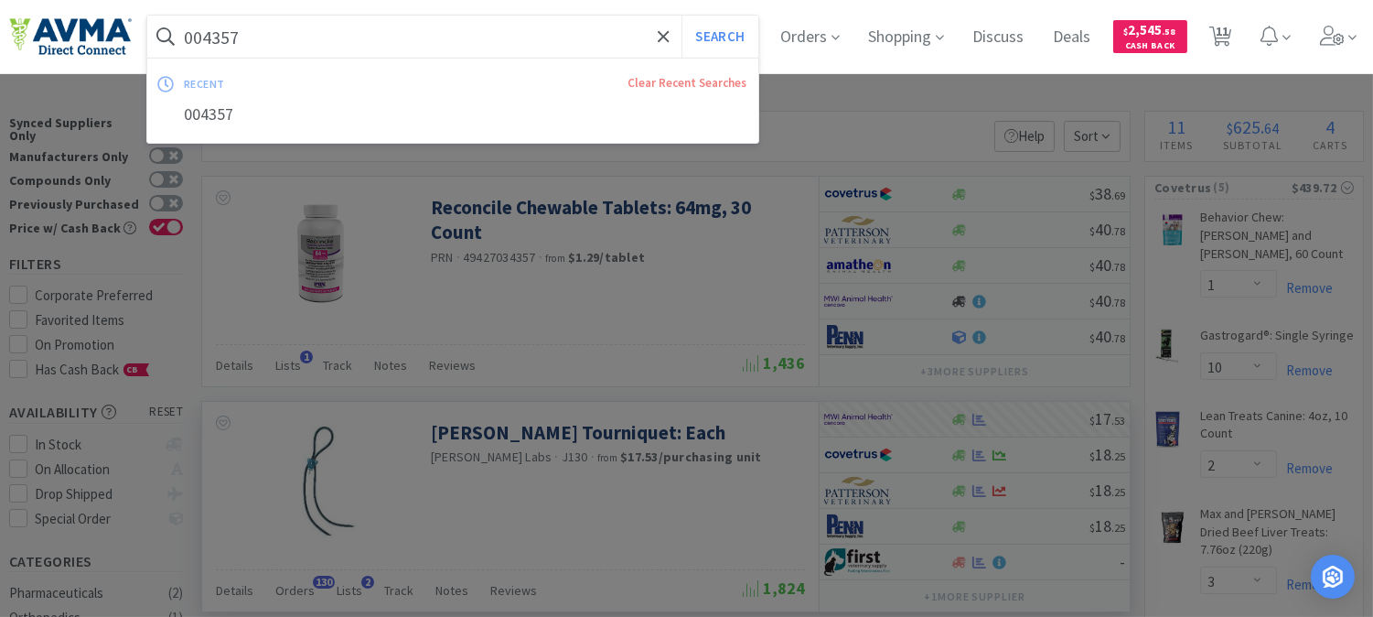
paste input "15860"
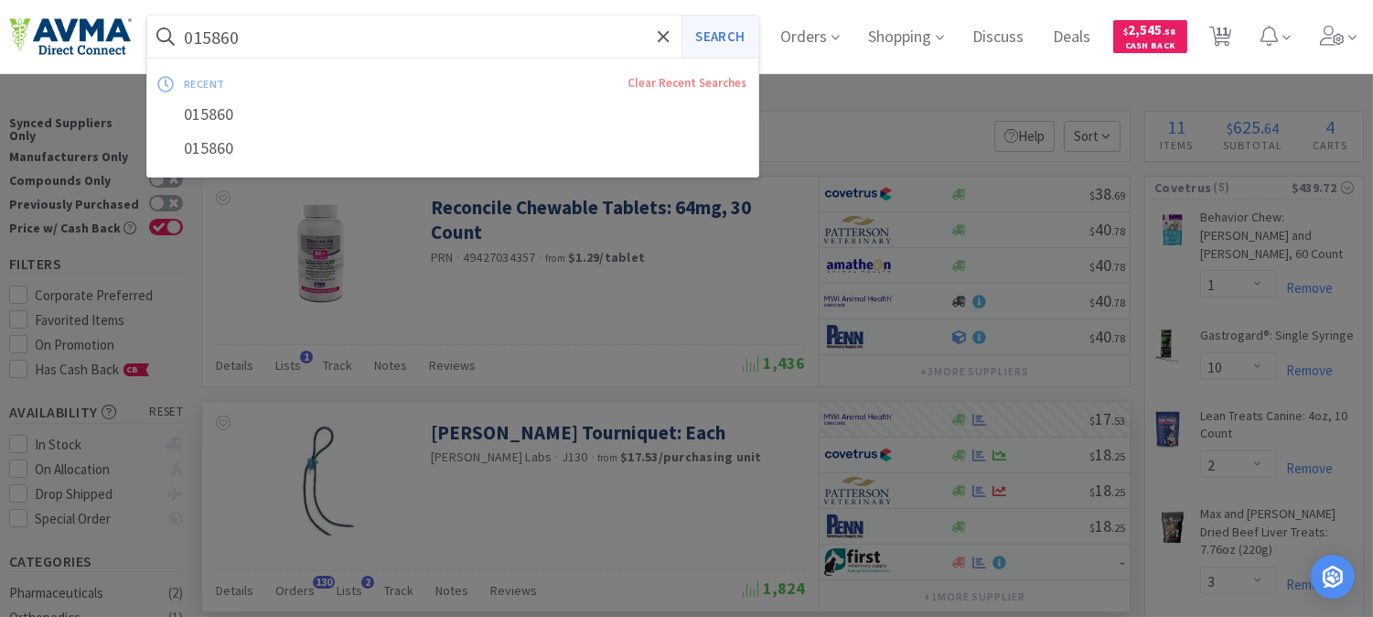
type input "015860"
click at [727, 32] on button "Search" at bounding box center [720, 37] width 76 height 42
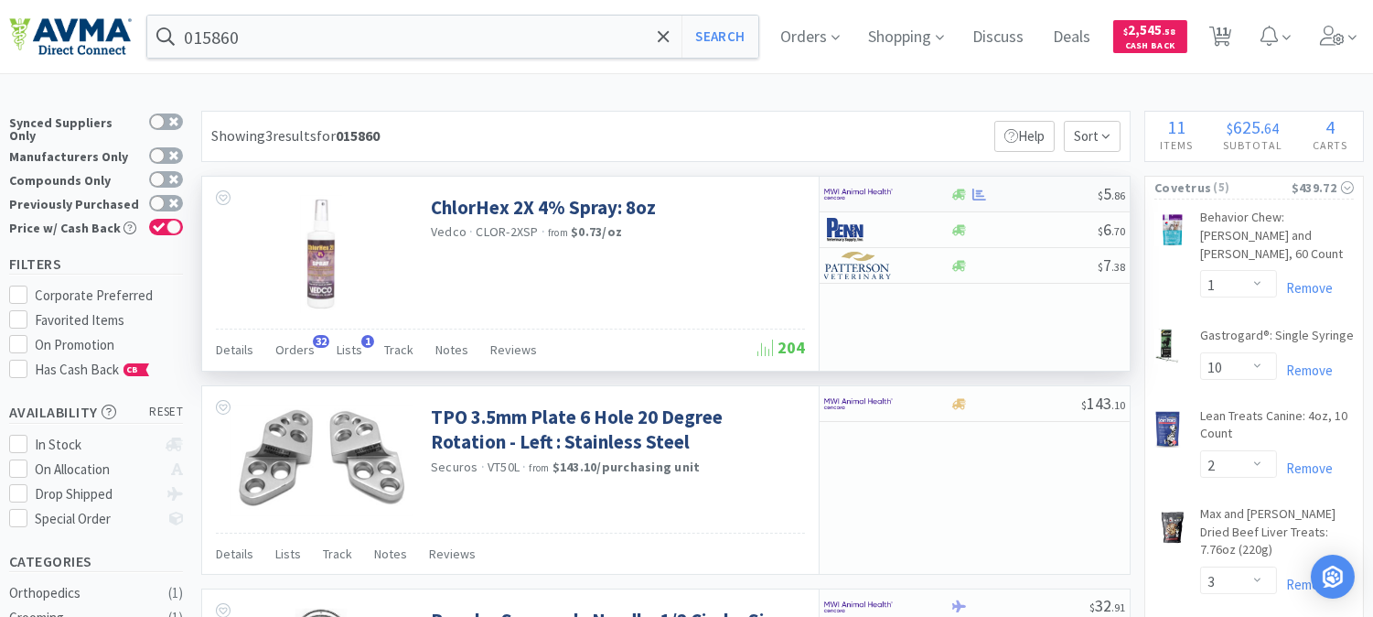
click at [854, 195] on img at bounding box center [858, 193] width 69 height 27
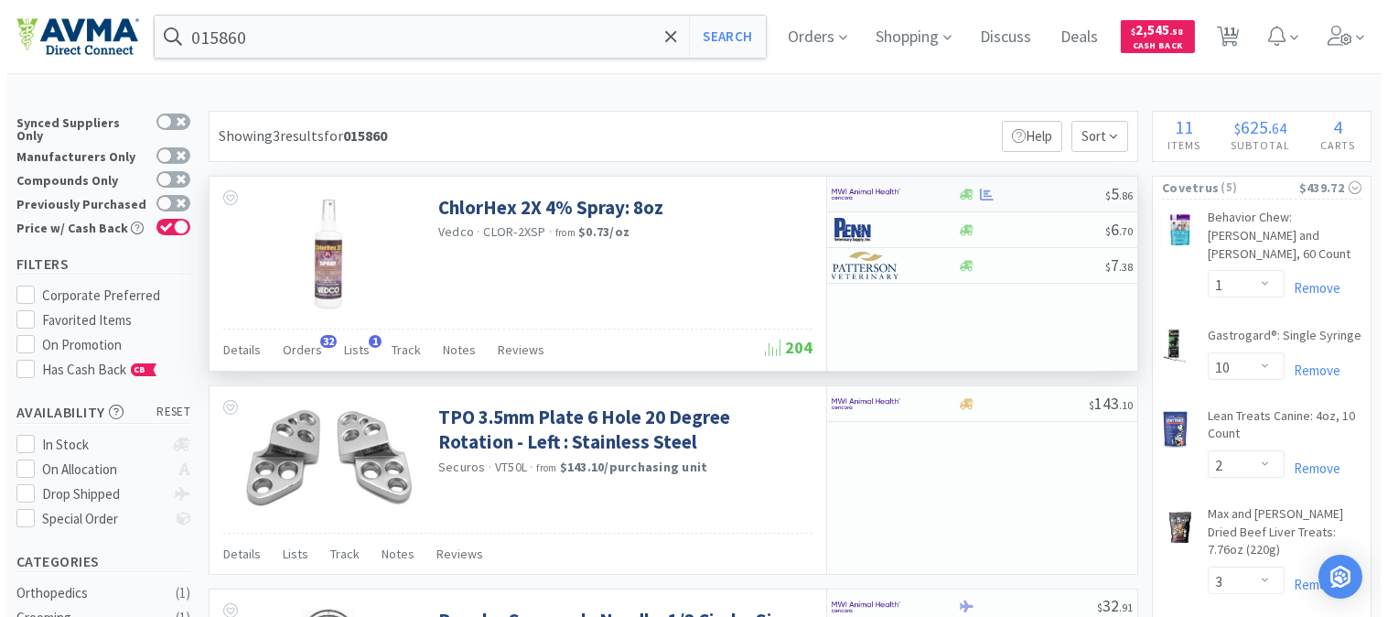
select select "1"
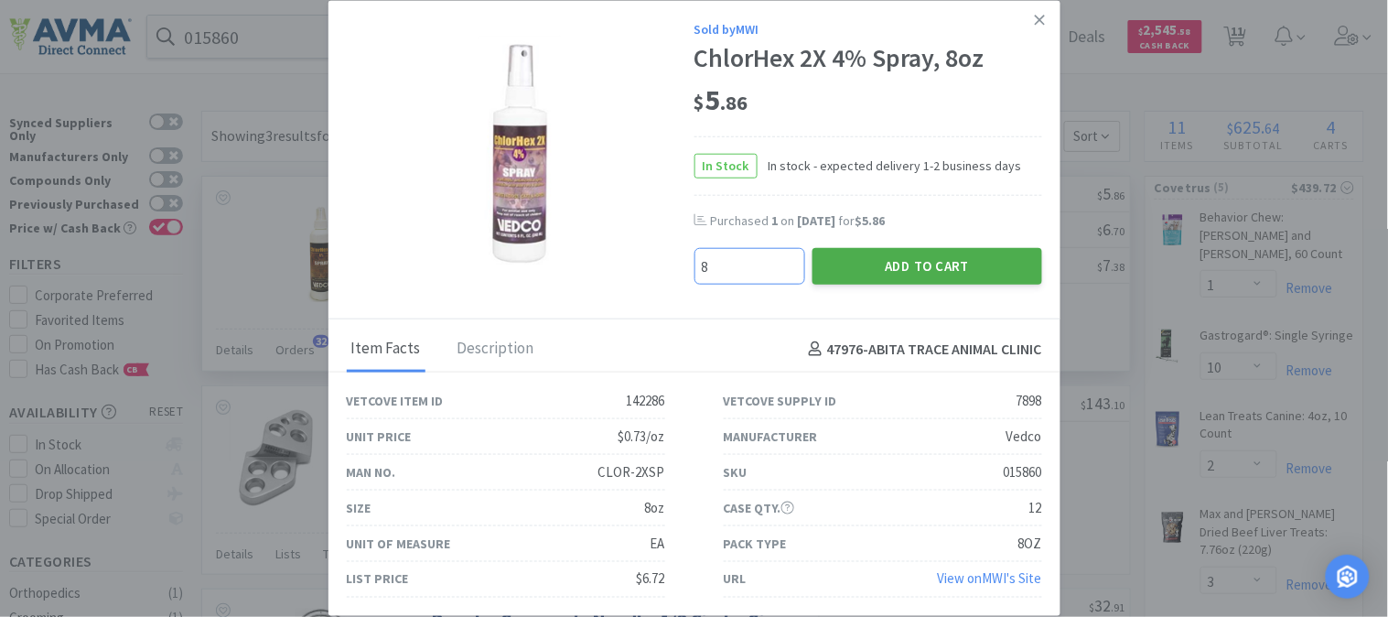
type input "8"
click at [956, 256] on button "Add to Cart" at bounding box center [927, 266] width 230 height 37
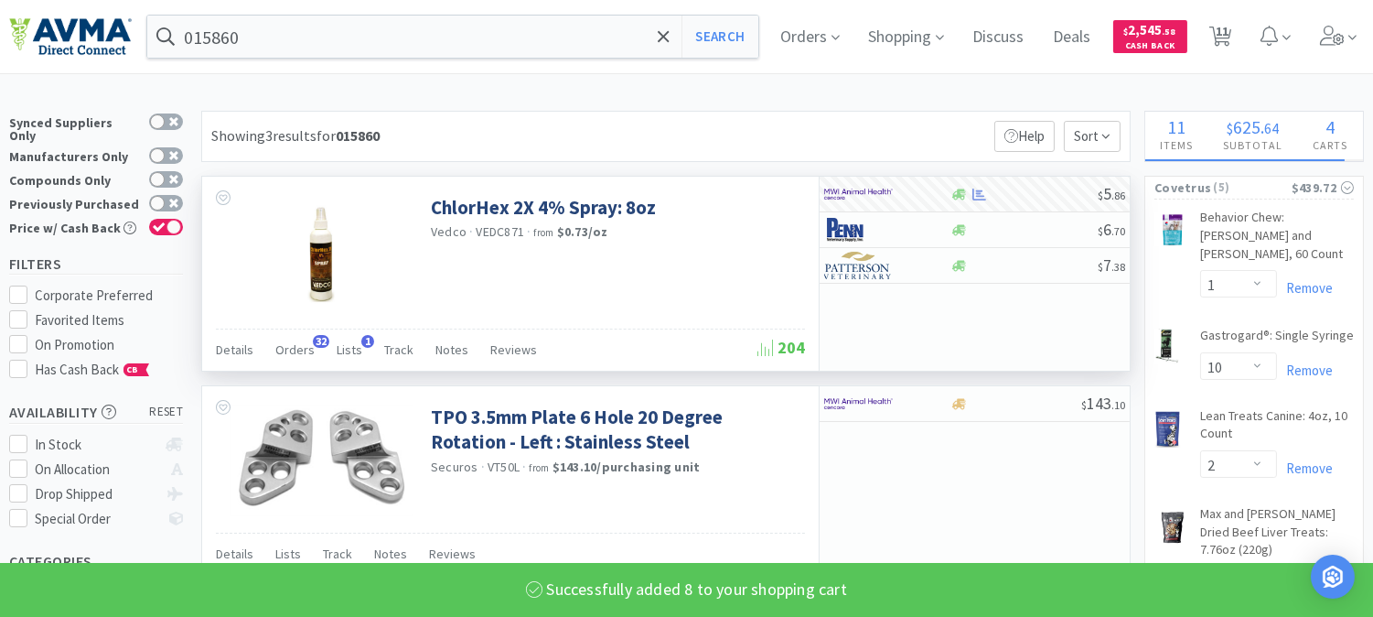
select select "8"
select select "1"
select select "2"
select select "3"
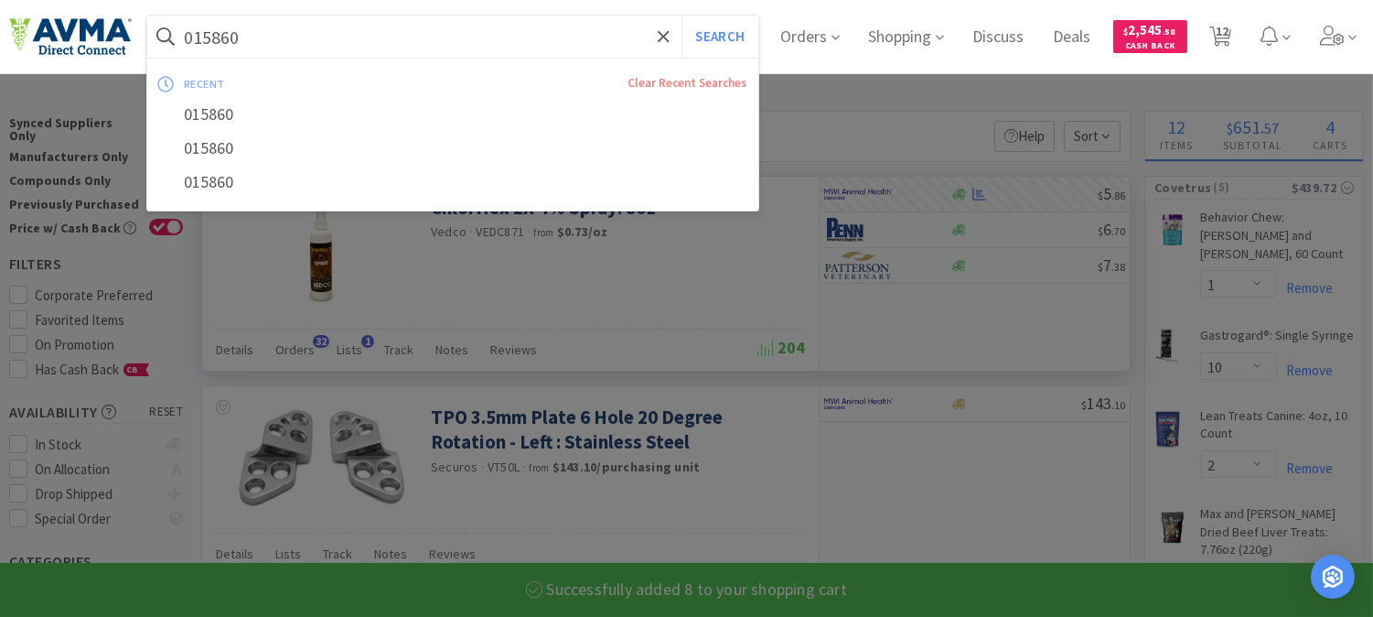
click at [286, 56] on input "015860" at bounding box center [452, 37] width 611 height 42
paste input "125336"
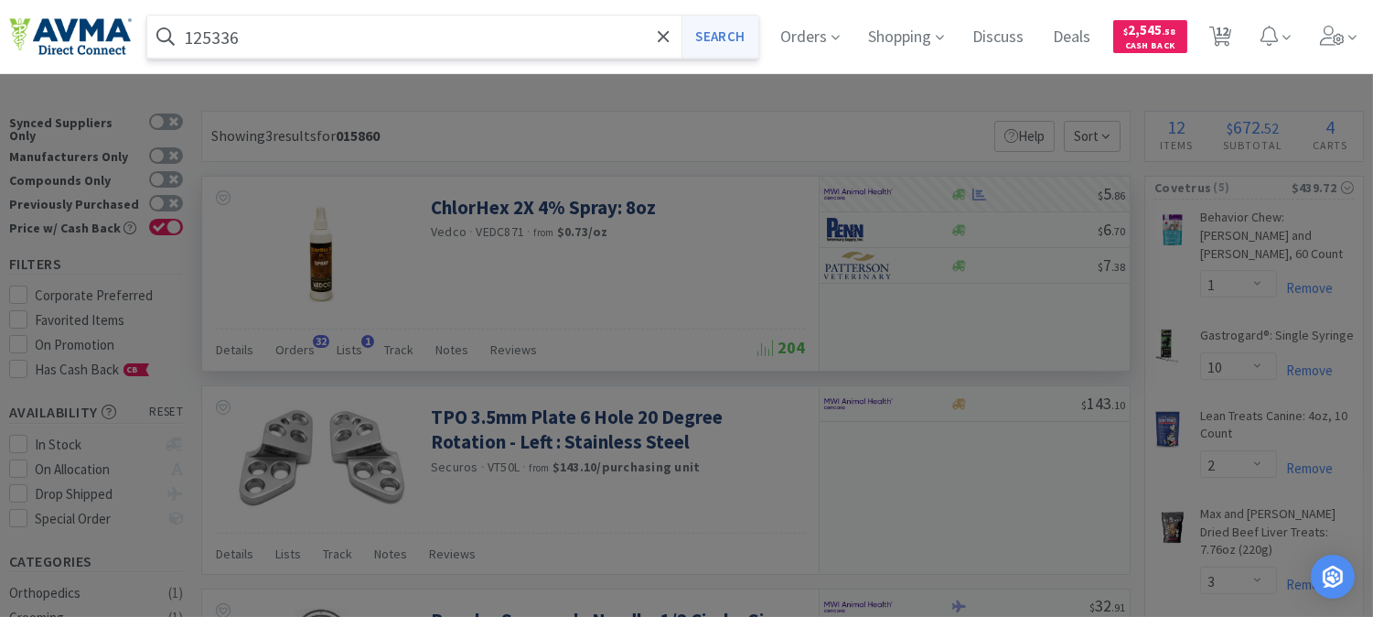
type input "125336"
click at [730, 38] on button "Search" at bounding box center [720, 37] width 76 height 42
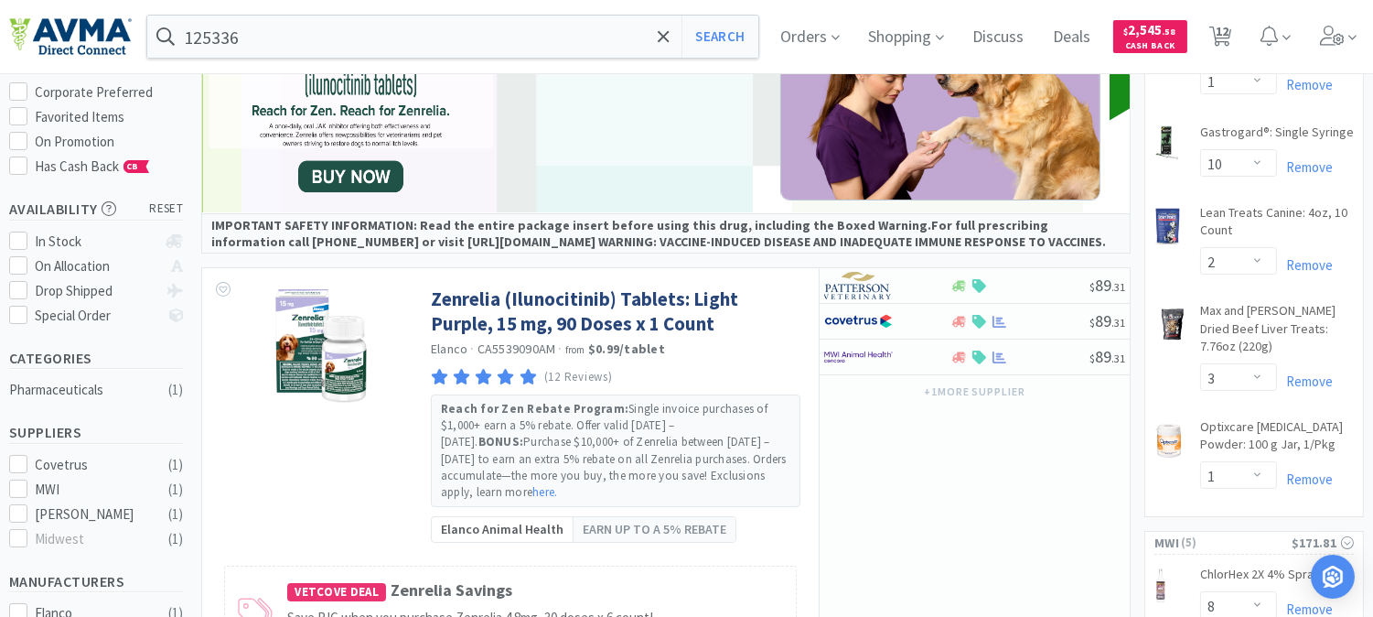
scroll to position [305, 0]
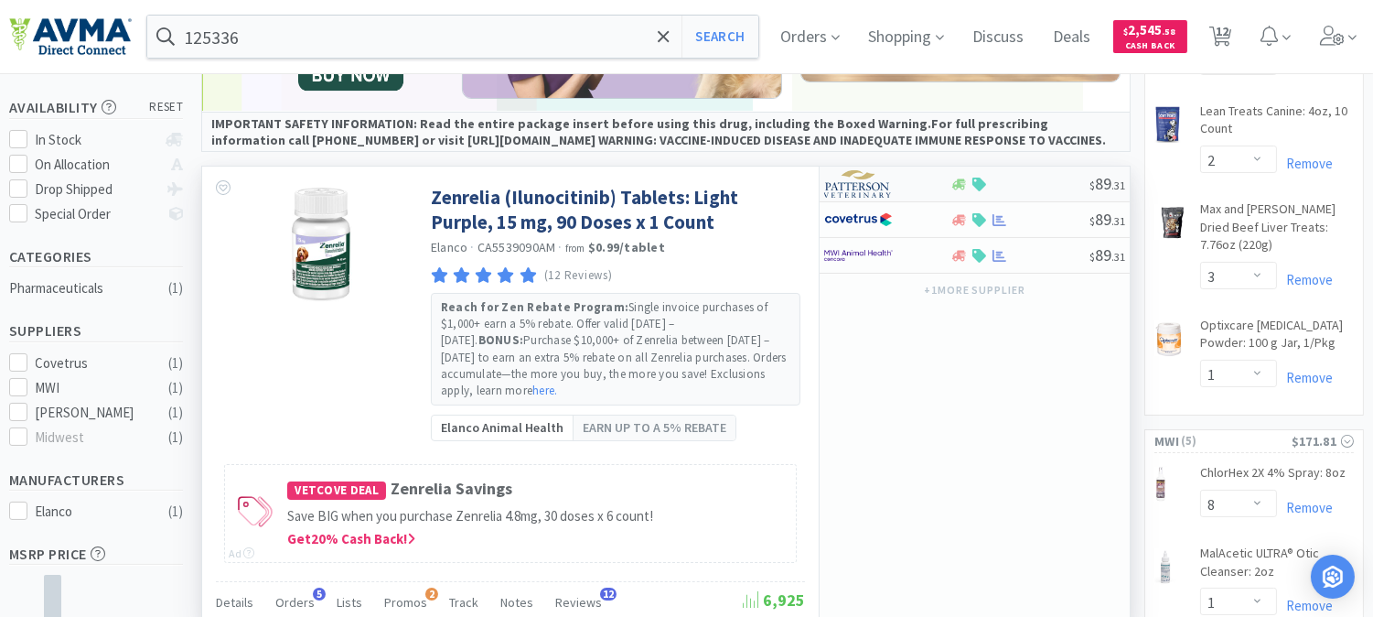
click at [843, 194] on img at bounding box center [858, 183] width 69 height 27
select select "1"
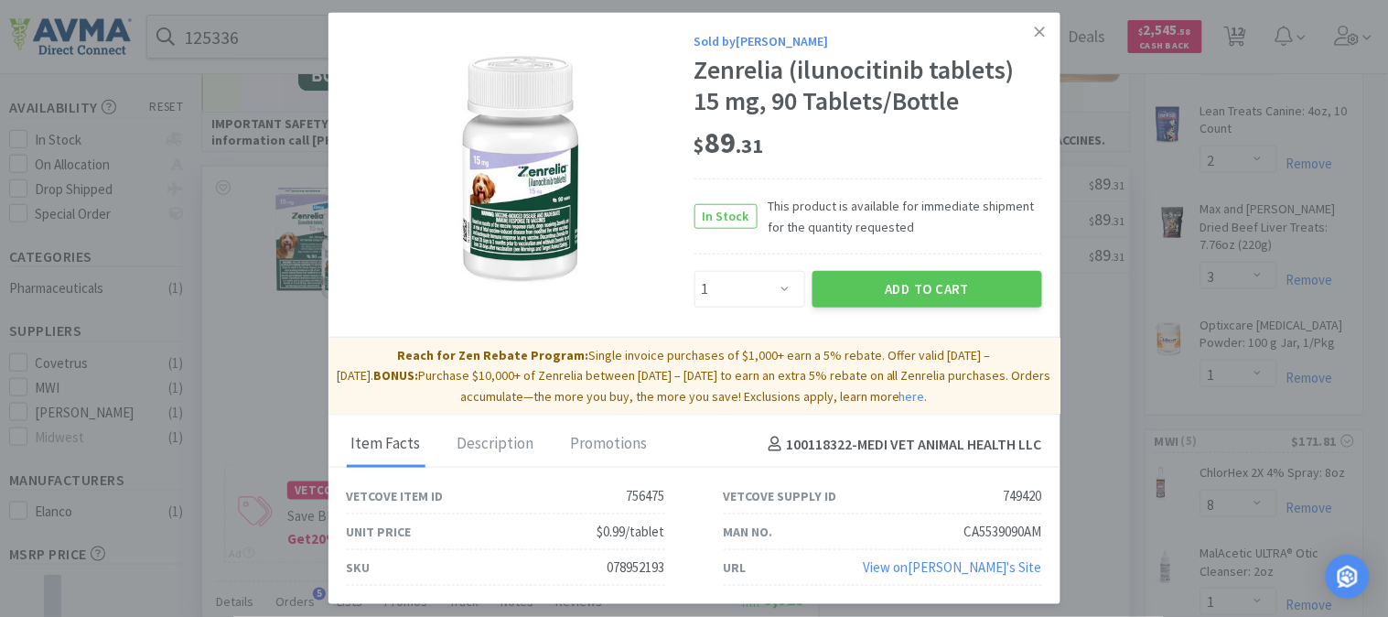
click at [628, 561] on div "078952193" at bounding box center [637, 567] width 58 height 22
copy div "078952193"
click at [931, 271] on button "Add to Cart" at bounding box center [927, 289] width 230 height 37
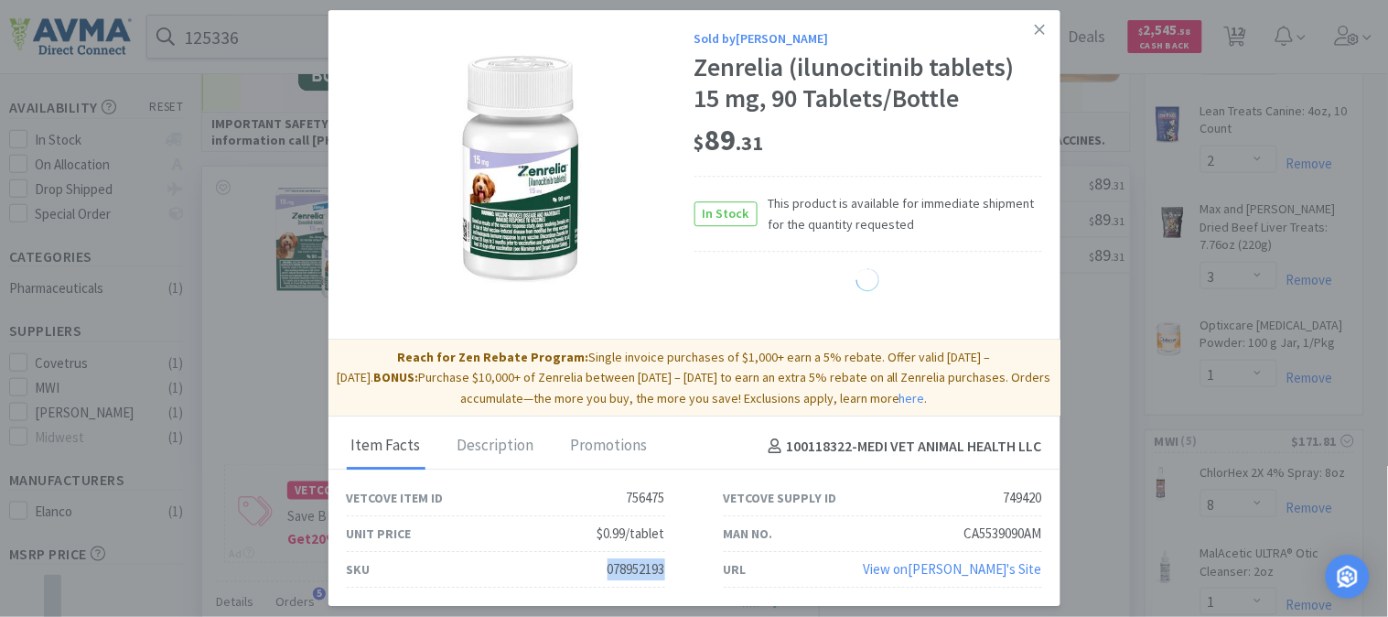
select select "1"
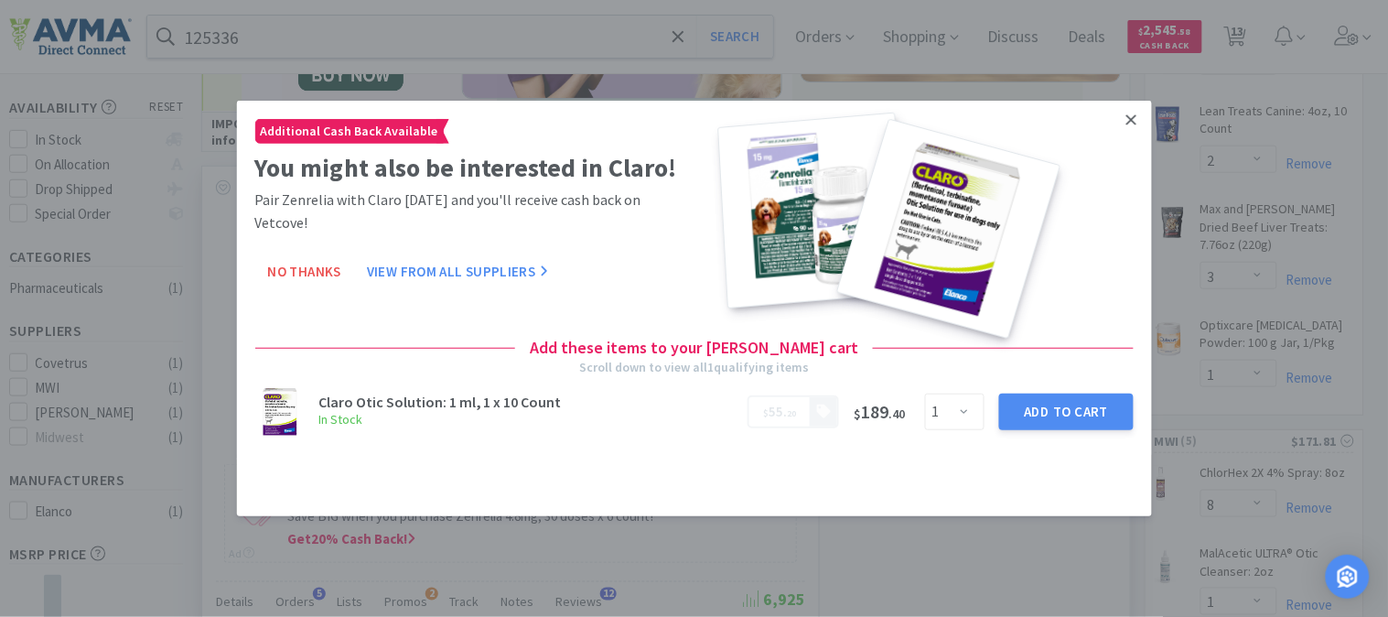
click at [1127, 113] on icon at bounding box center [1131, 120] width 10 height 16
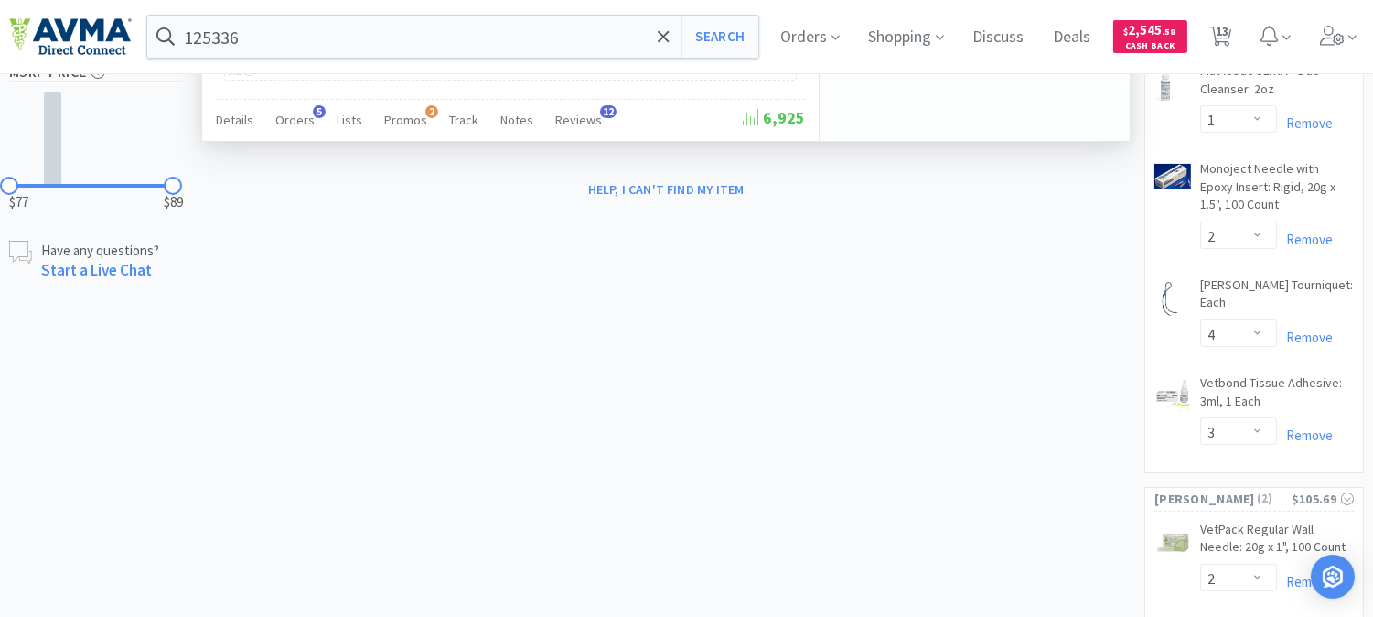
scroll to position [609, 0]
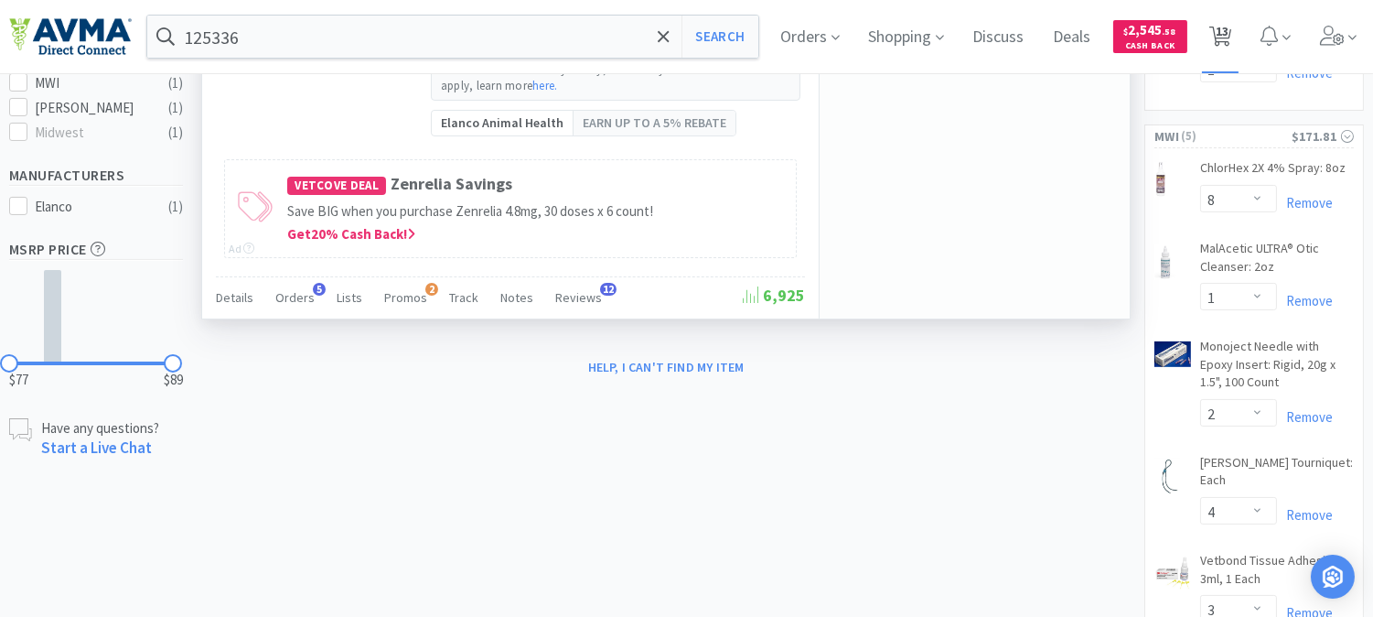
click at [1229, 34] on span "13" at bounding box center [1222, 31] width 13 height 73
select select "1"
select select "10"
select select "2"
select select "3"
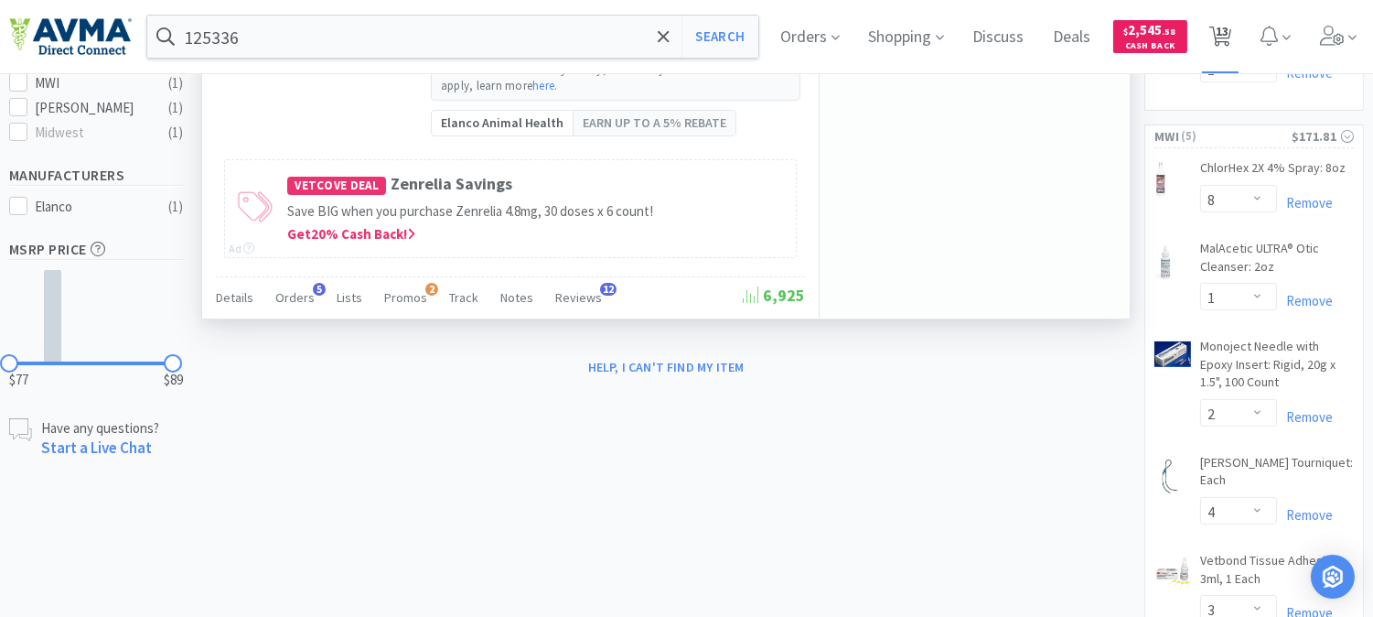
select select "1"
select select "8"
select select "1"
select select "2"
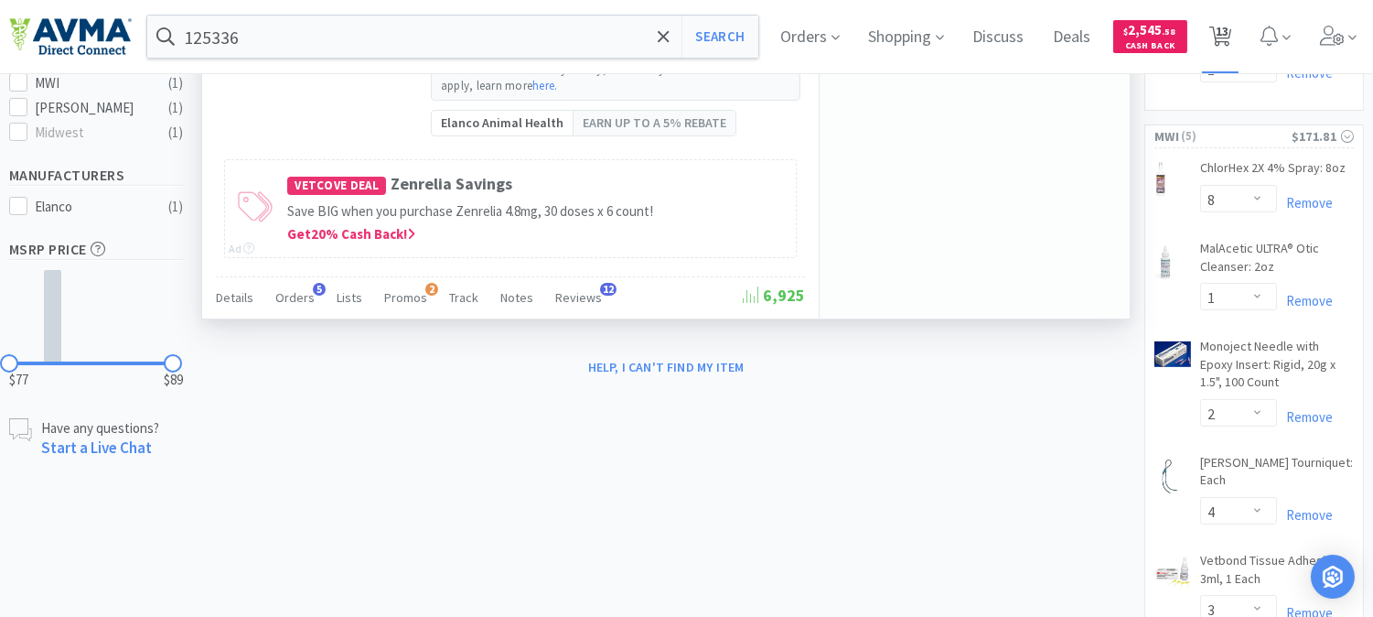
select select "3"
select select "2"
select select "1"
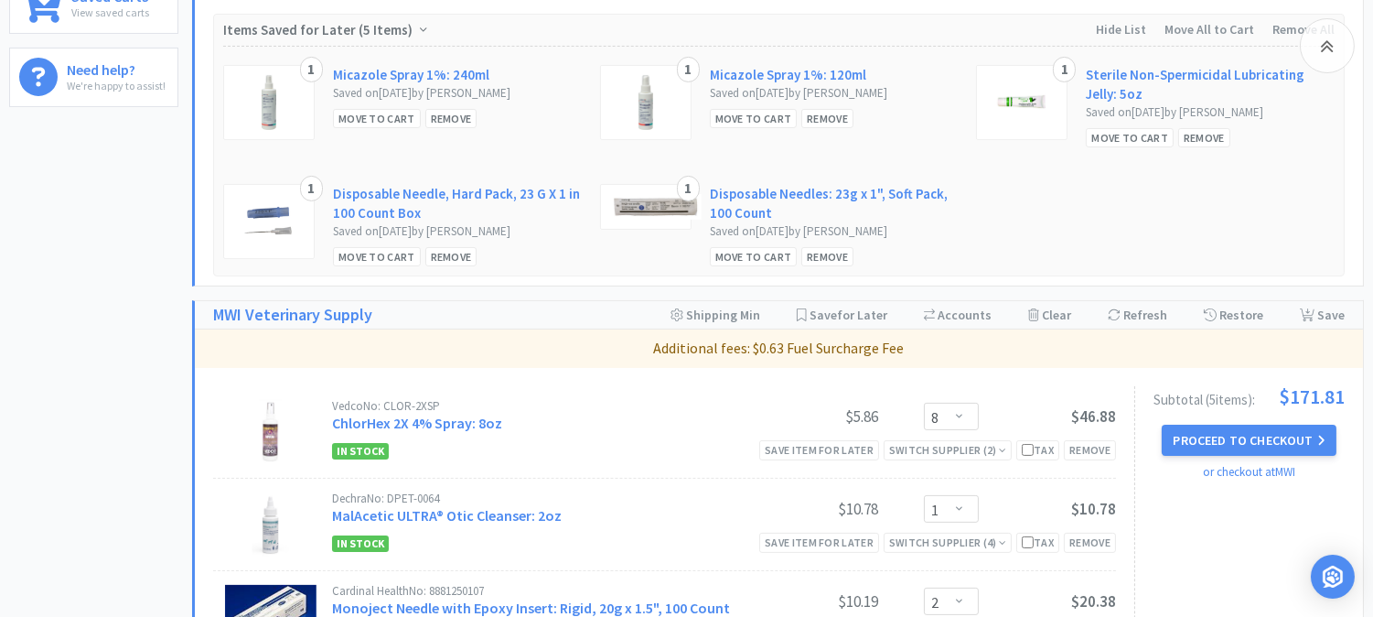
scroll to position [812, 0]
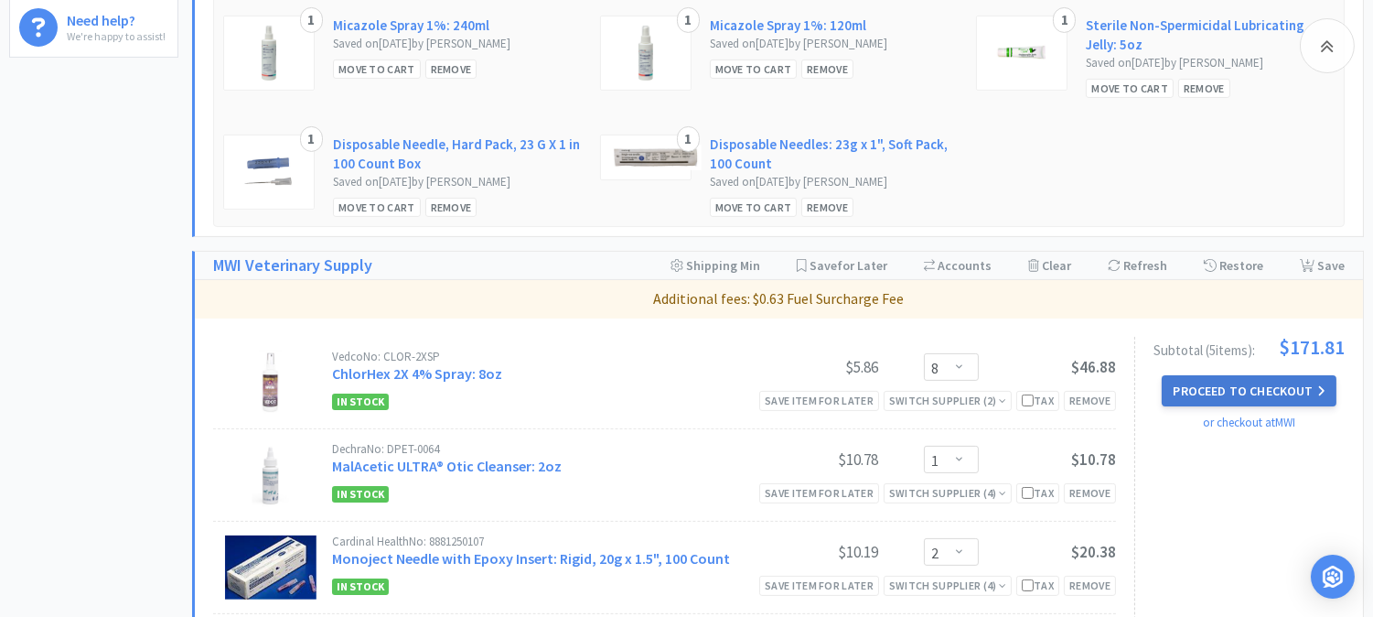
click at [1240, 390] on button "Proceed to Checkout" at bounding box center [1249, 390] width 174 height 31
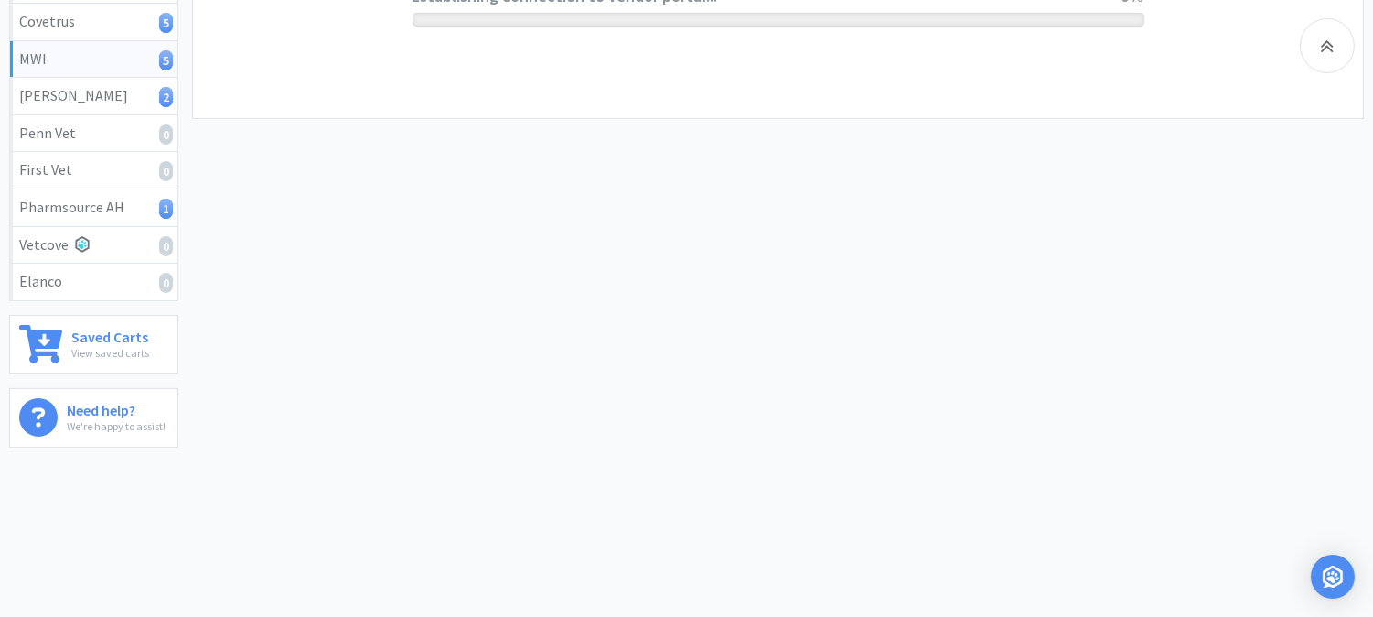
scroll to position [425, 0]
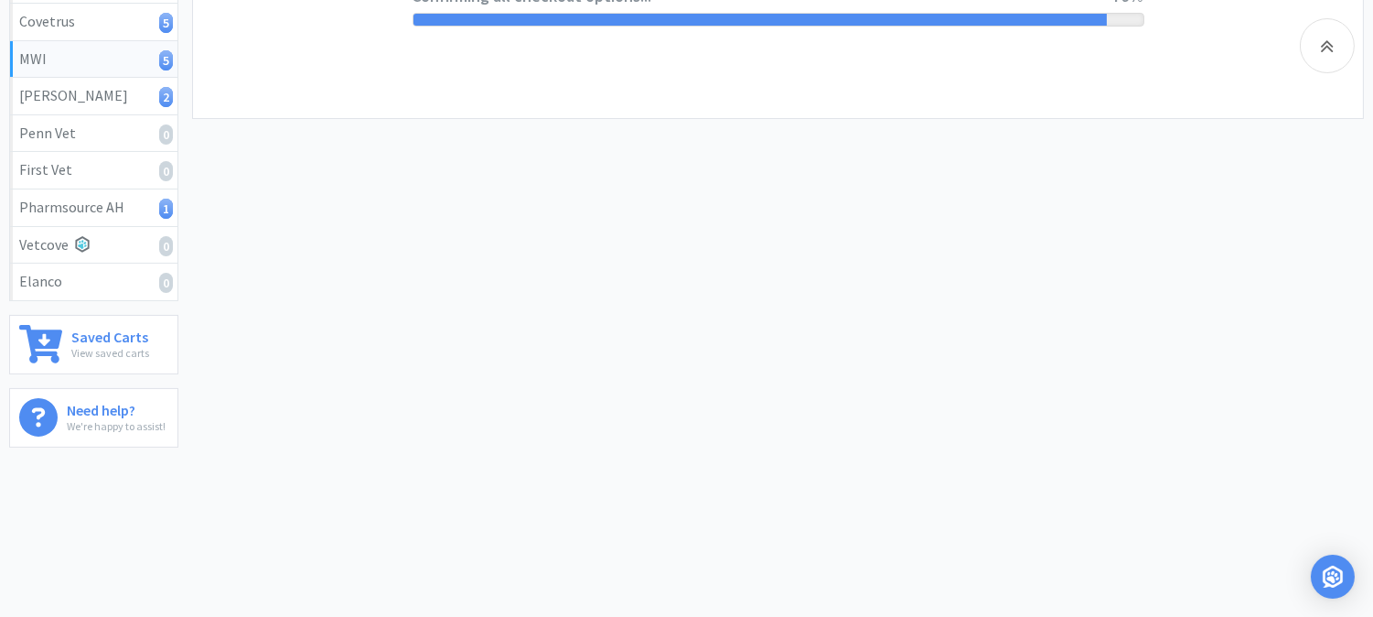
select select "CC_9481287516445253"
select select "FXY"
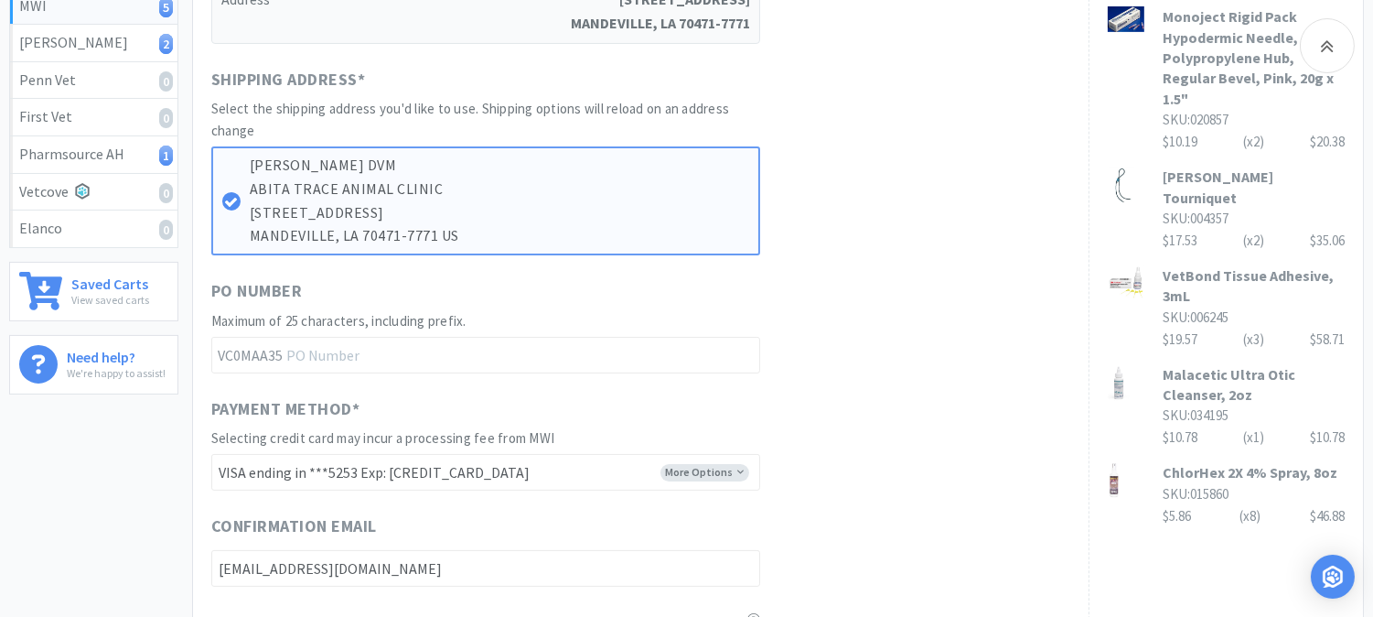
scroll to position [508, 0]
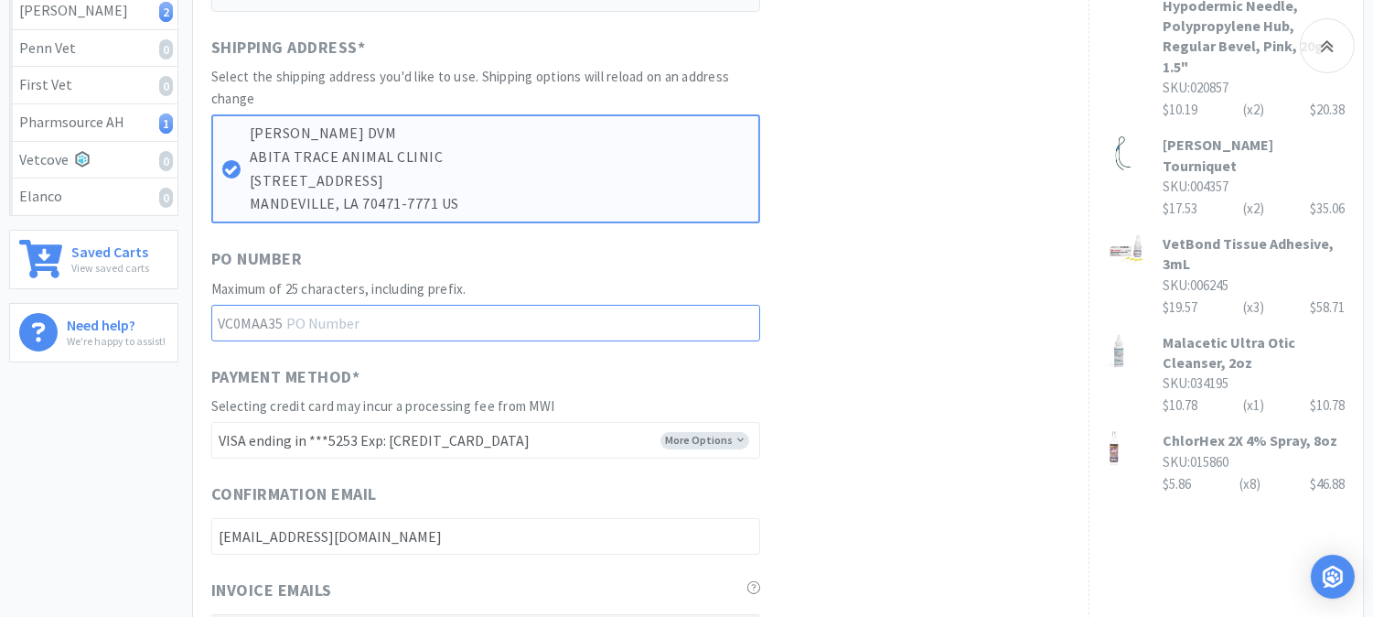
click at [353, 322] on input "text" at bounding box center [485, 323] width 549 height 37
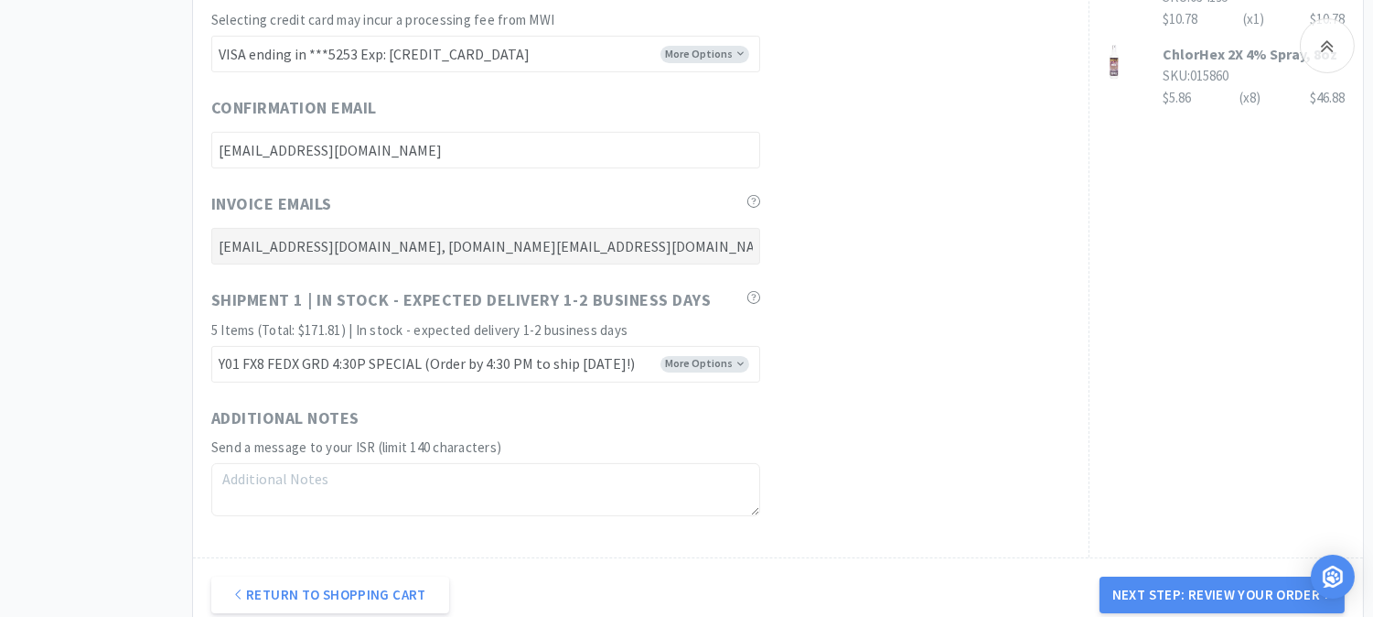
scroll to position [1016, 0]
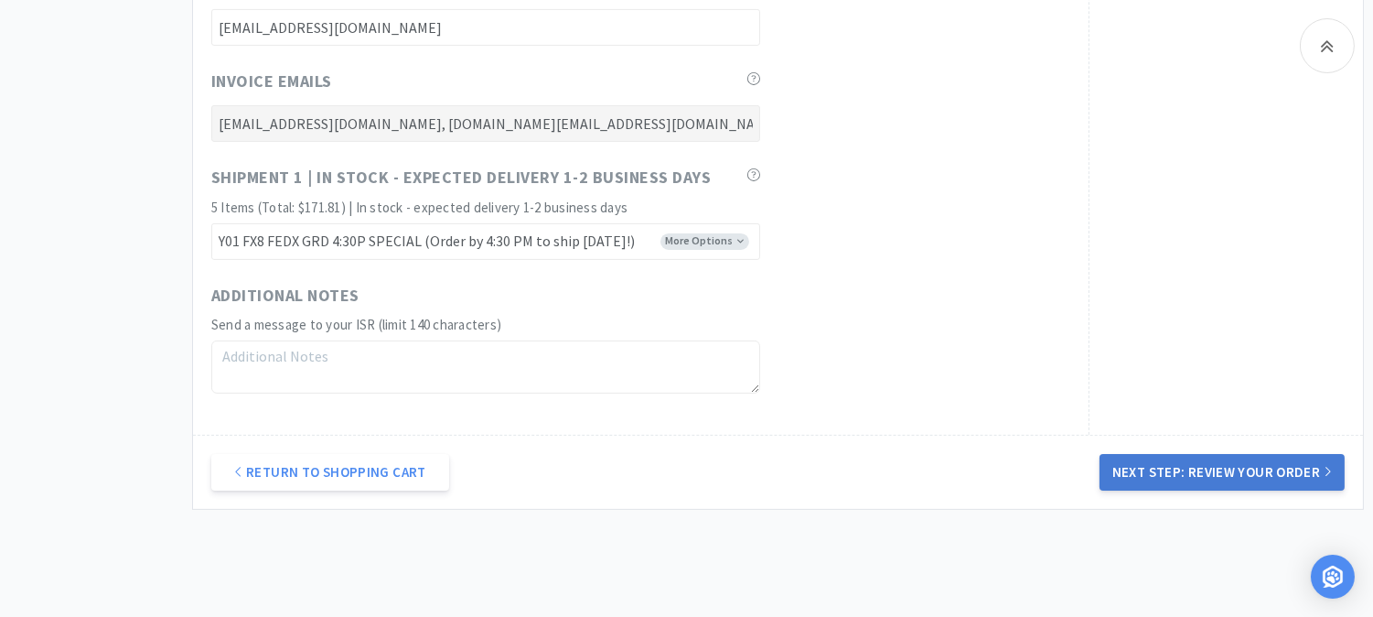
type input "52350"
click at [1183, 464] on button "Next Step: Review Your Order" at bounding box center [1222, 472] width 245 height 37
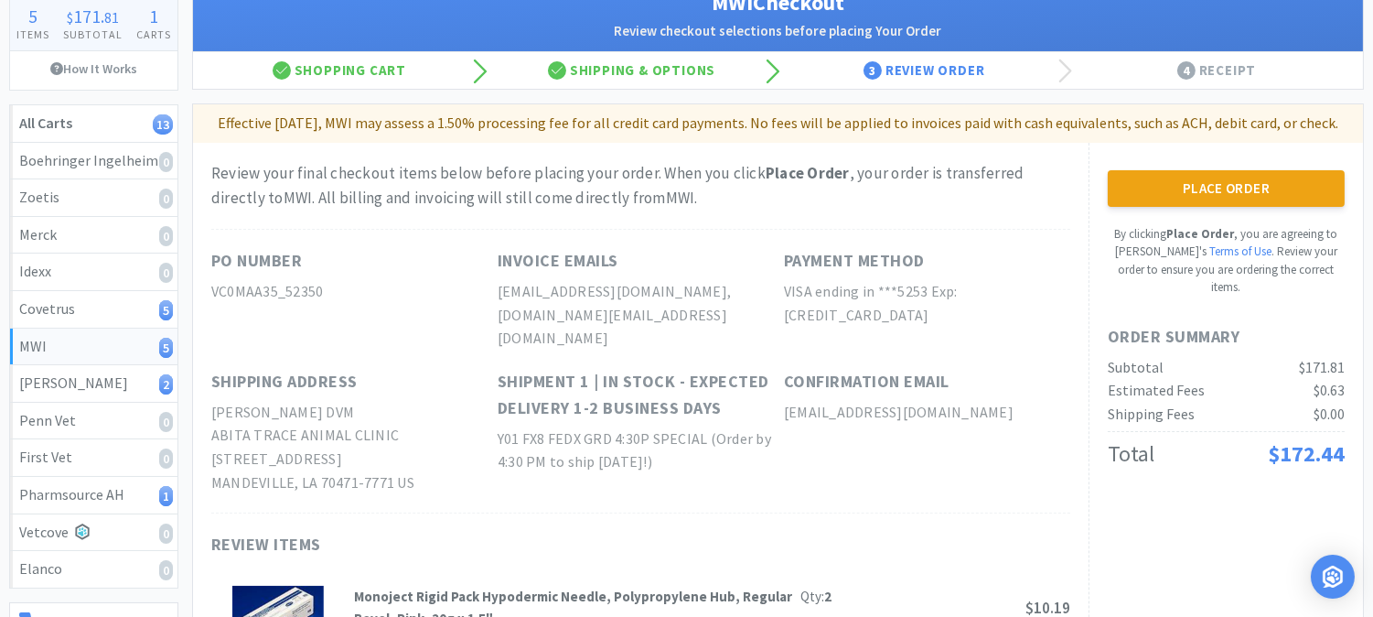
scroll to position [102, 0]
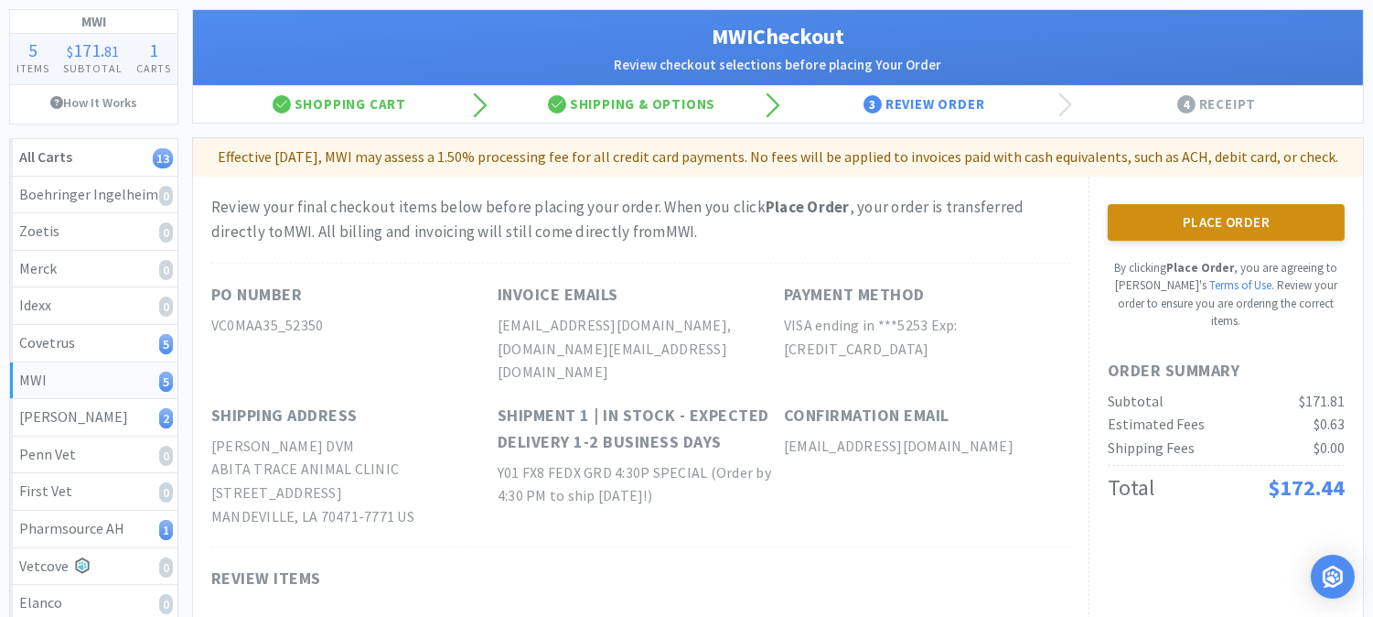
click at [1220, 241] on button "Place Order" at bounding box center [1226, 222] width 237 height 37
